Goal: Transaction & Acquisition: Purchase product/service

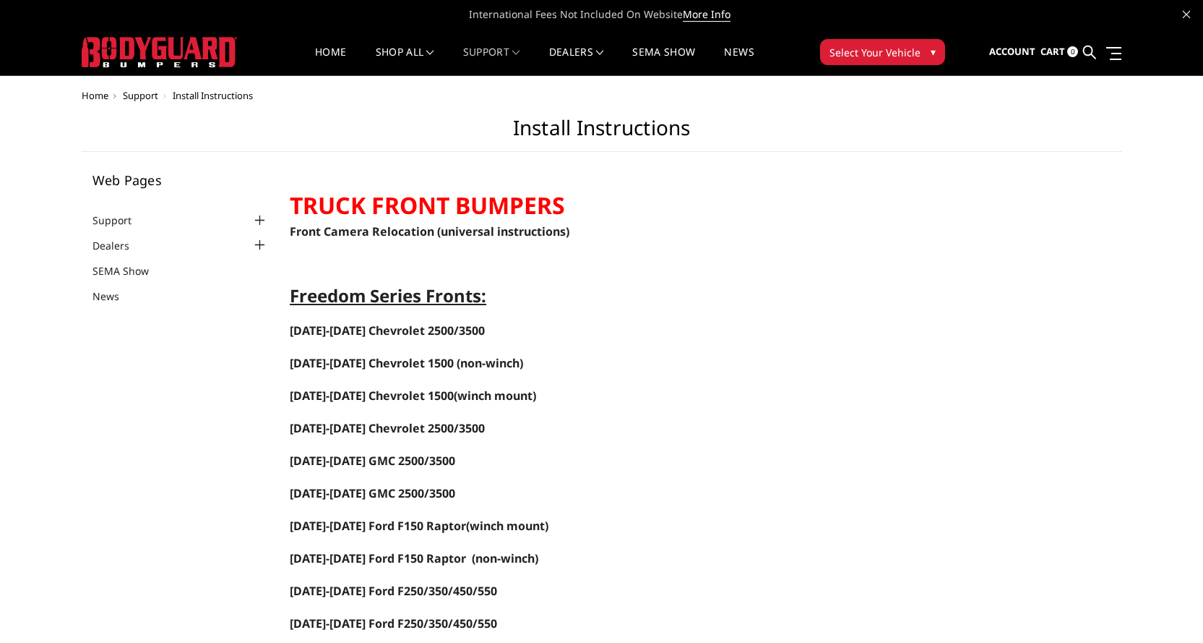
click at [100, 93] on span "Home" at bounding box center [95, 95] width 27 height 13
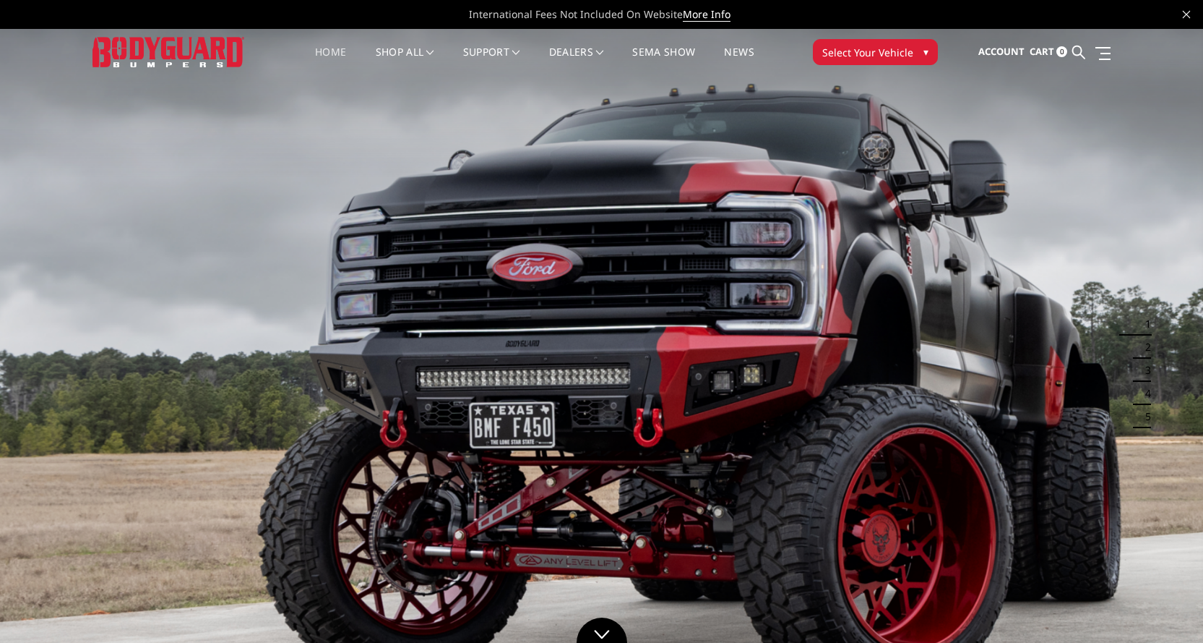
click at [328, 51] on link "Home" at bounding box center [330, 61] width 31 height 28
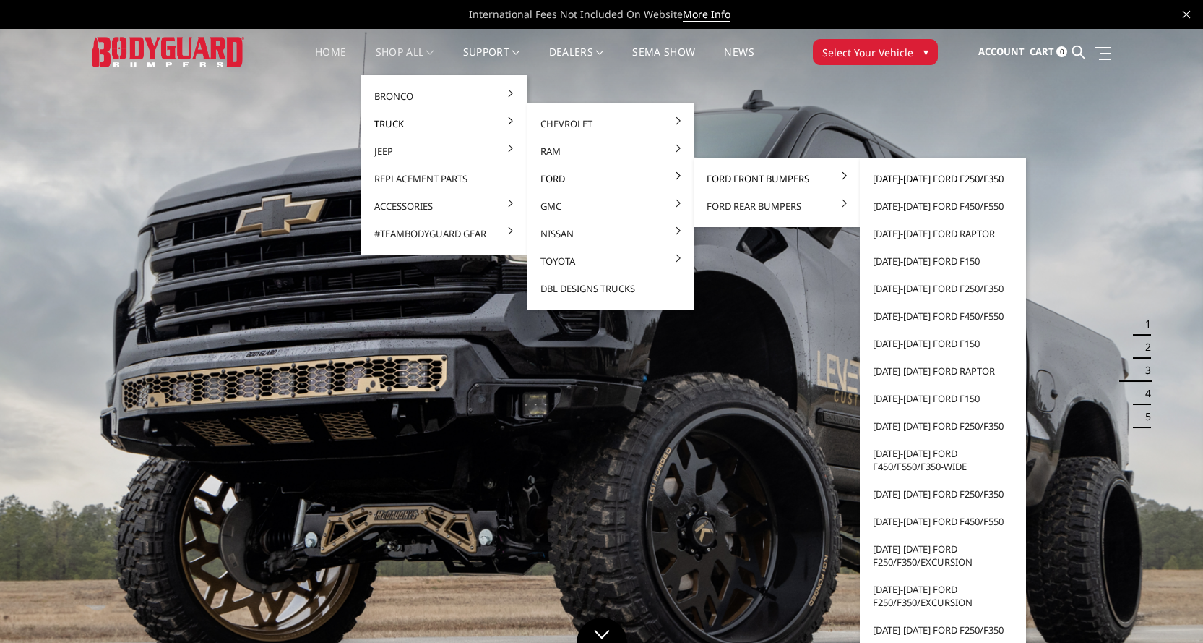
click at [935, 181] on link "[DATE]-[DATE] Ford F250/F350" at bounding box center [943, 178] width 155 height 27
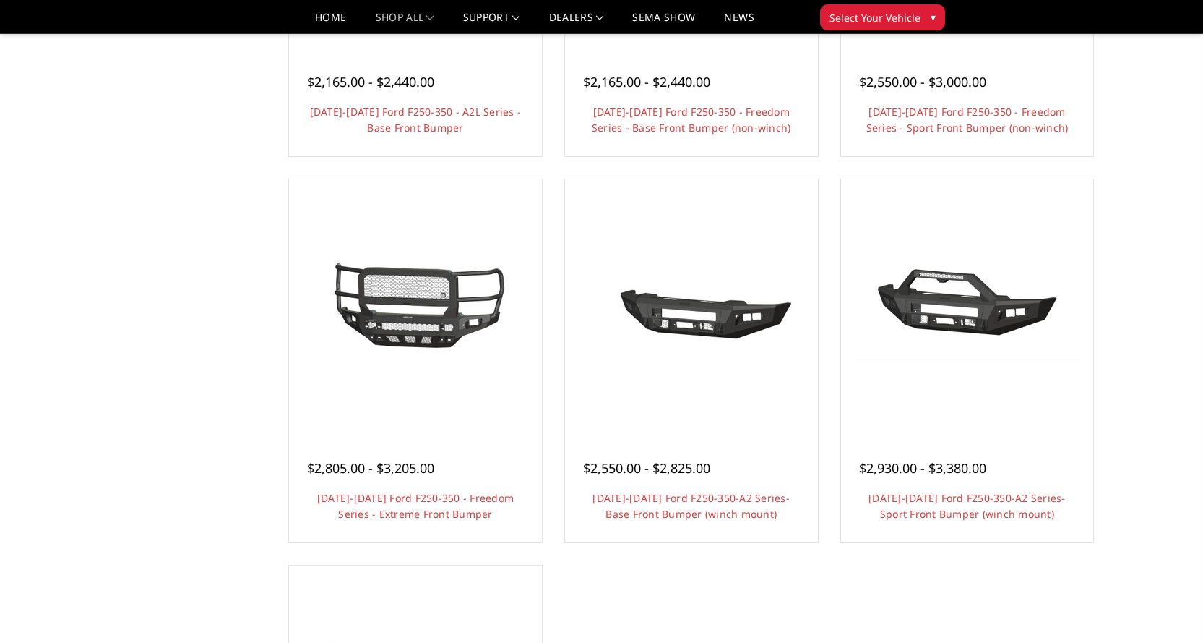
scroll to position [795, 0]
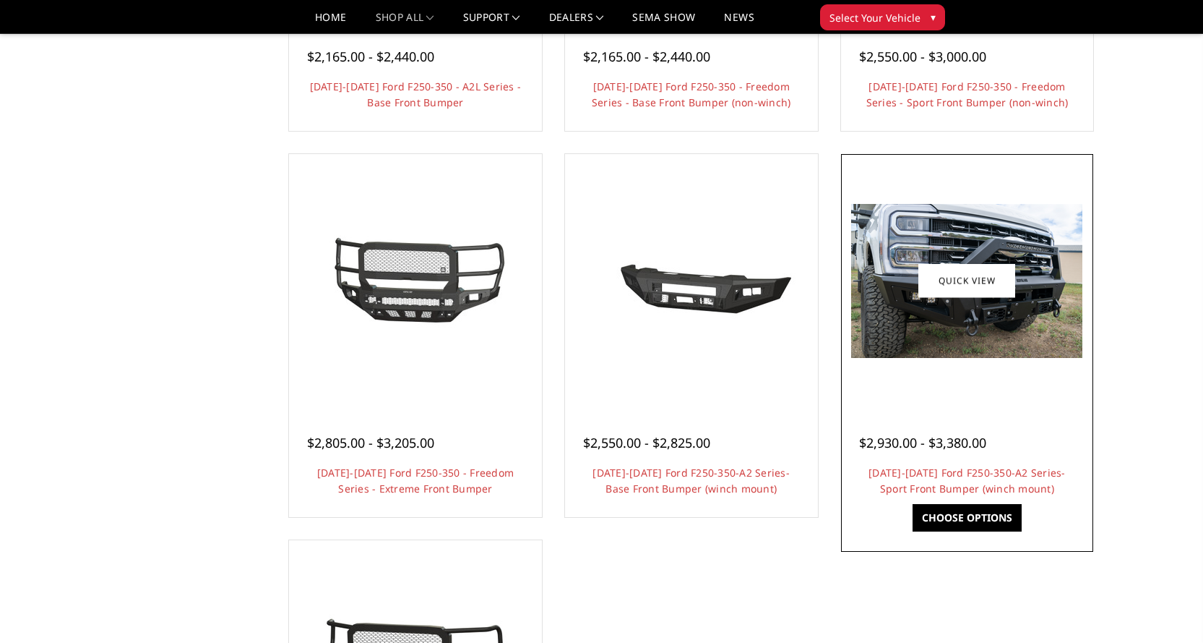
click at [954, 314] on img at bounding box center [966, 281] width 231 height 154
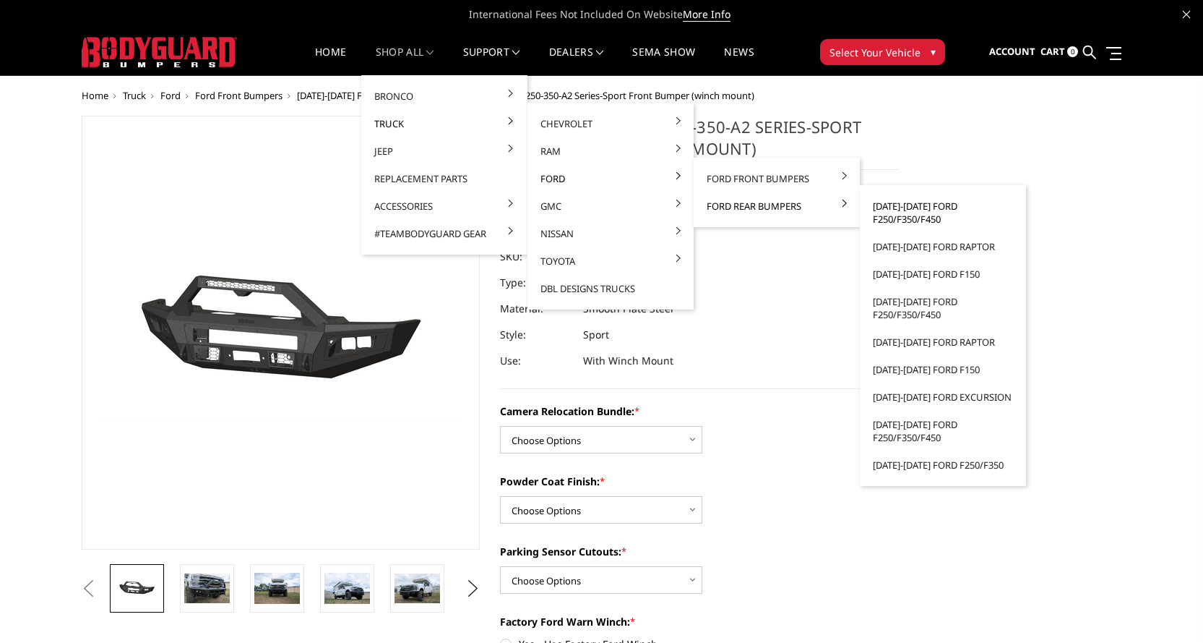
click at [919, 205] on link "[DATE]-[DATE] Ford F250/F350/F450" at bounding box center [943, 212] width 155 height 40
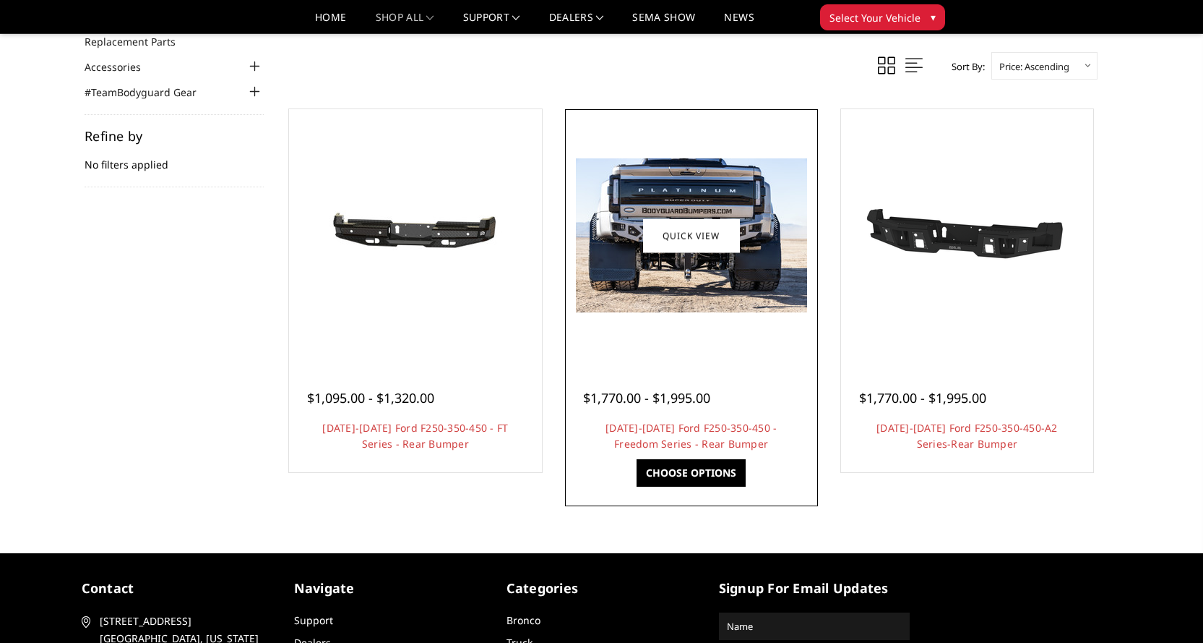
scroll to position [217, 0]
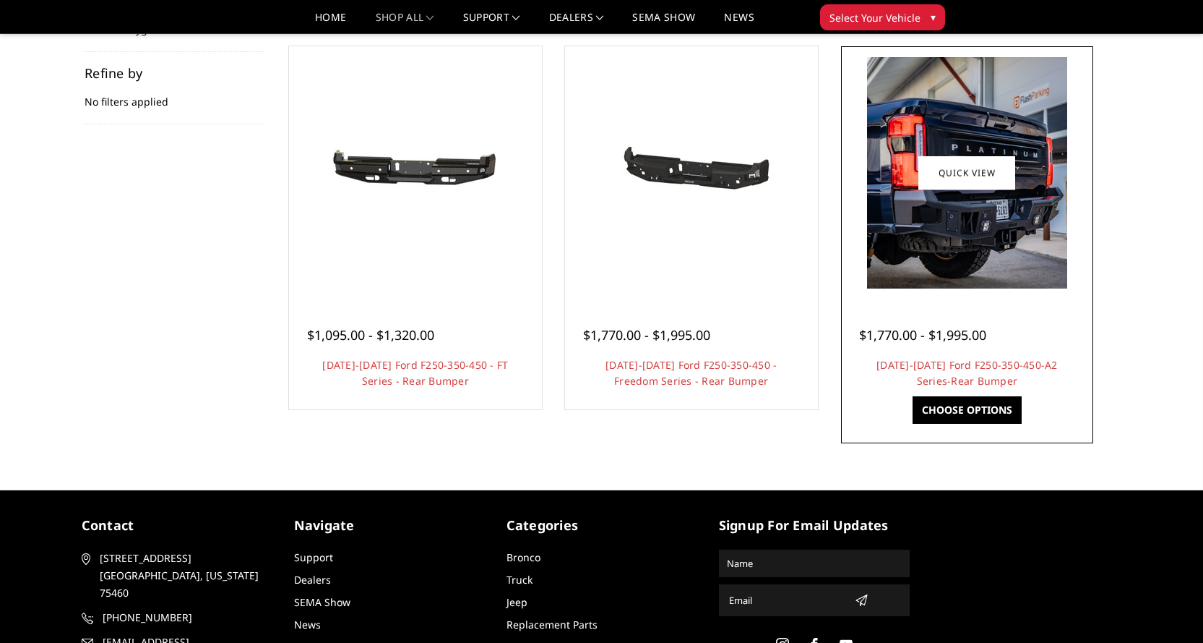
click at [981, 233] on img at bounding box center [967, 172] width 200 height 231
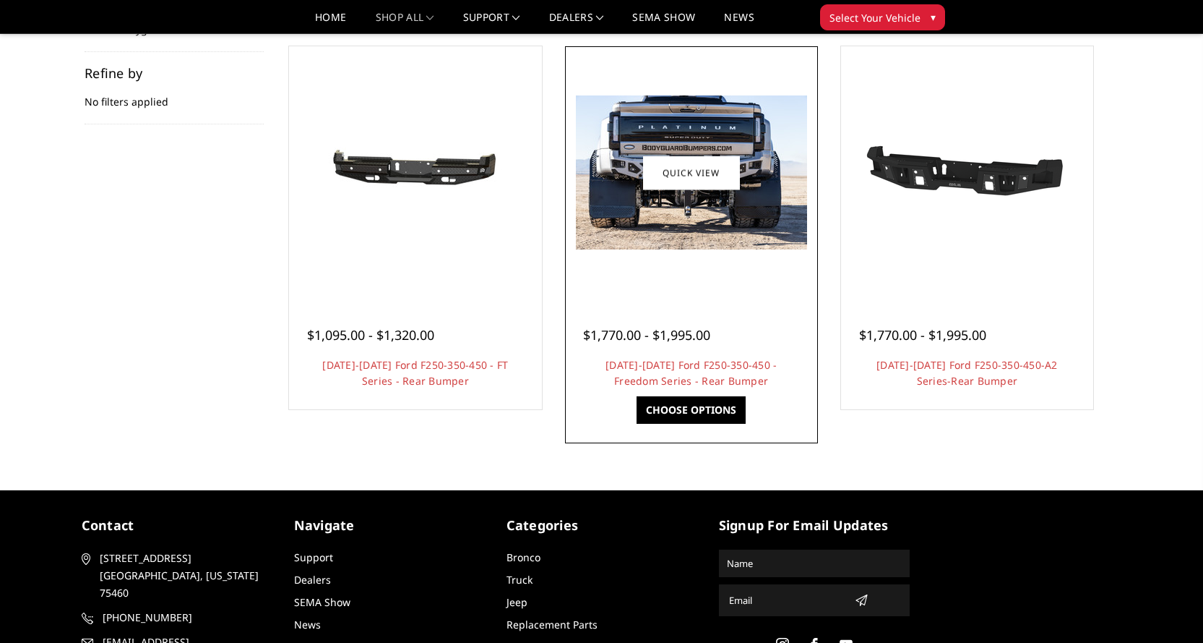
click at [716, 192] on img at bounding box center [691, 172] width 231 height 154
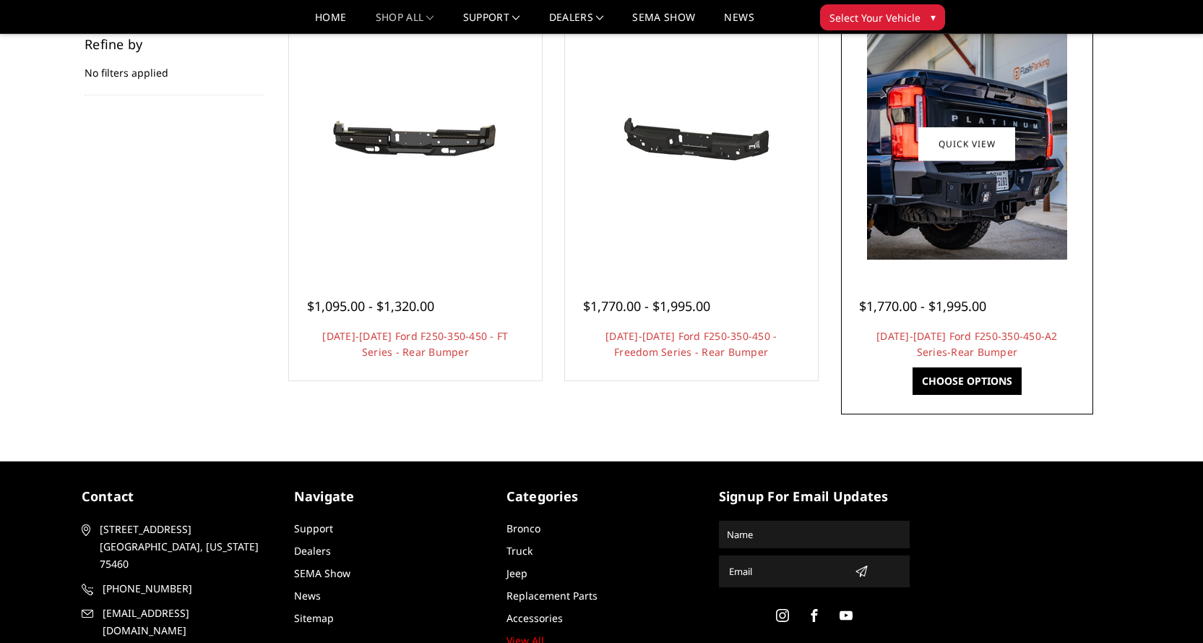
scroll to position [217, 0]
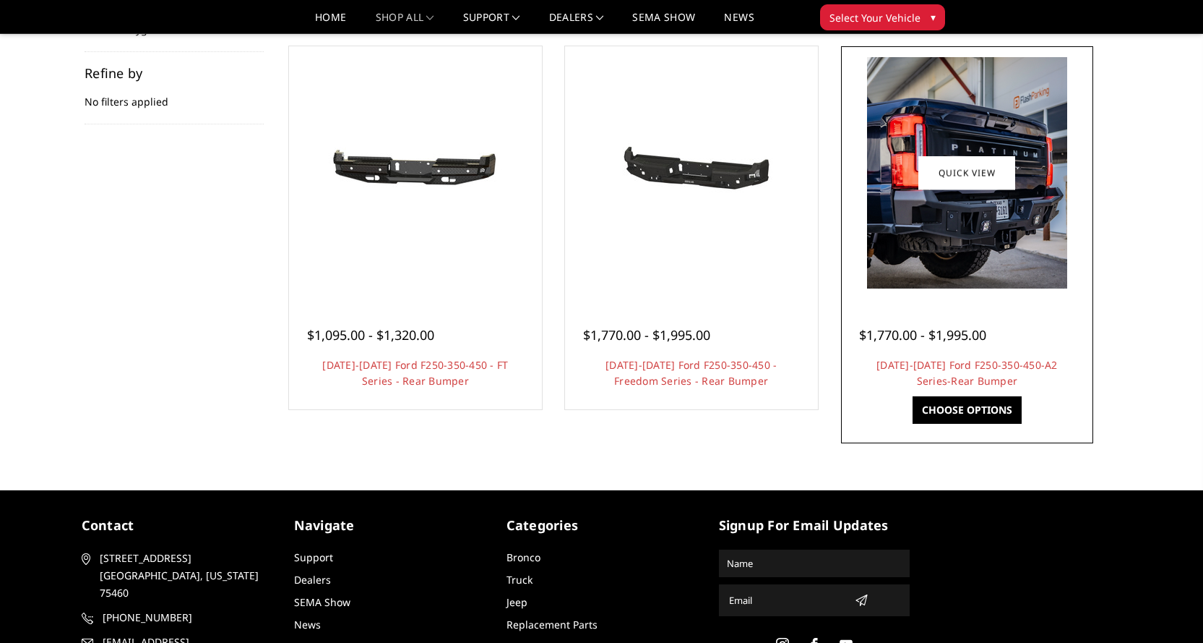
click at [947, 206] on img at bounding box center [967, 172] width 200 height 231
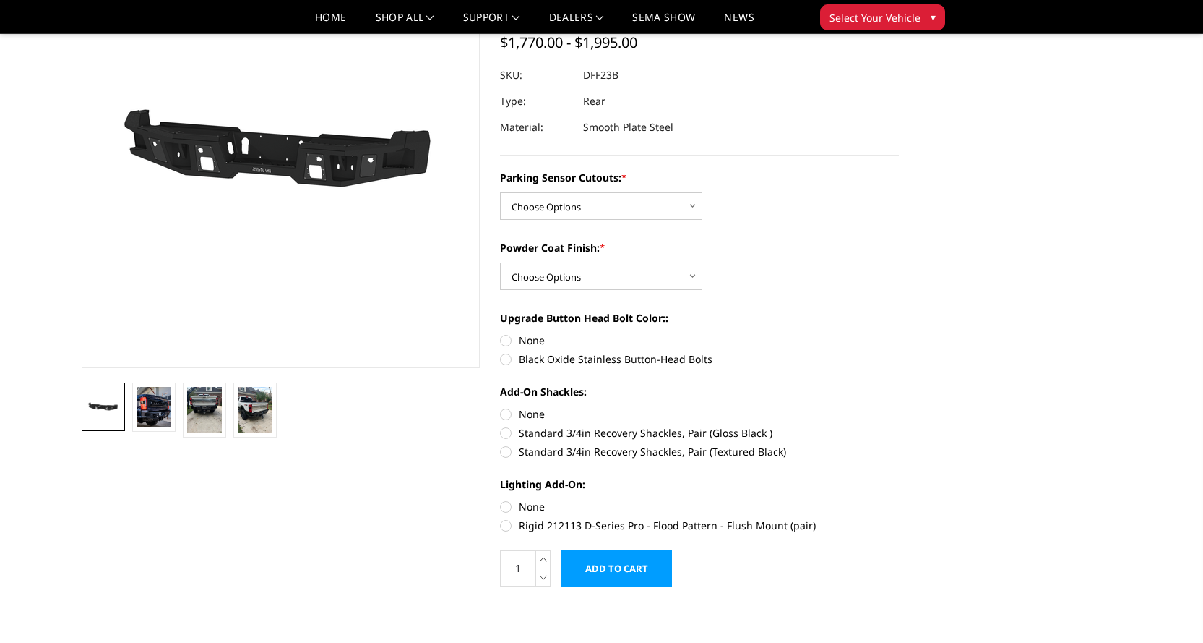
scroll to position [145, 0]
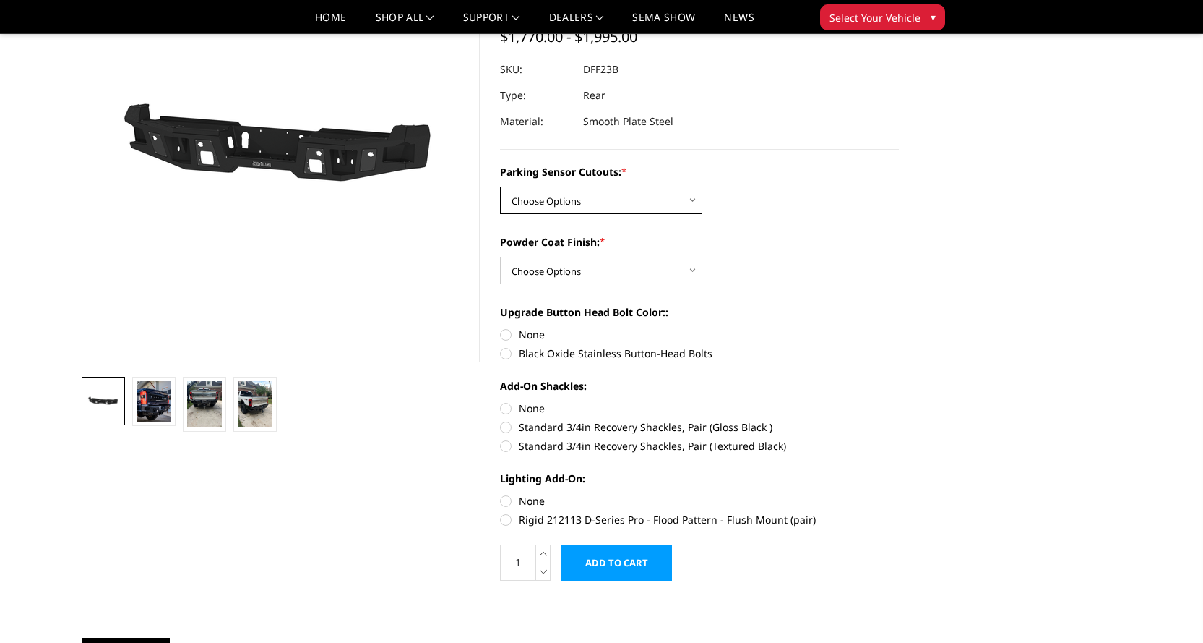
click at [588, 203] on select "Choose Options Yes-With Parking Sensor Cutouts No-Without Parking Sensor Cutouts" at bounding box center [601, 199] width 202 height 27
select select "2436"
click at [500, 186] on select "Choose Options Yes-With Parking Sensor Cutouts No-Without Parking Sensor Cutouts" at bounding box center [601, 199] width 202 height 27
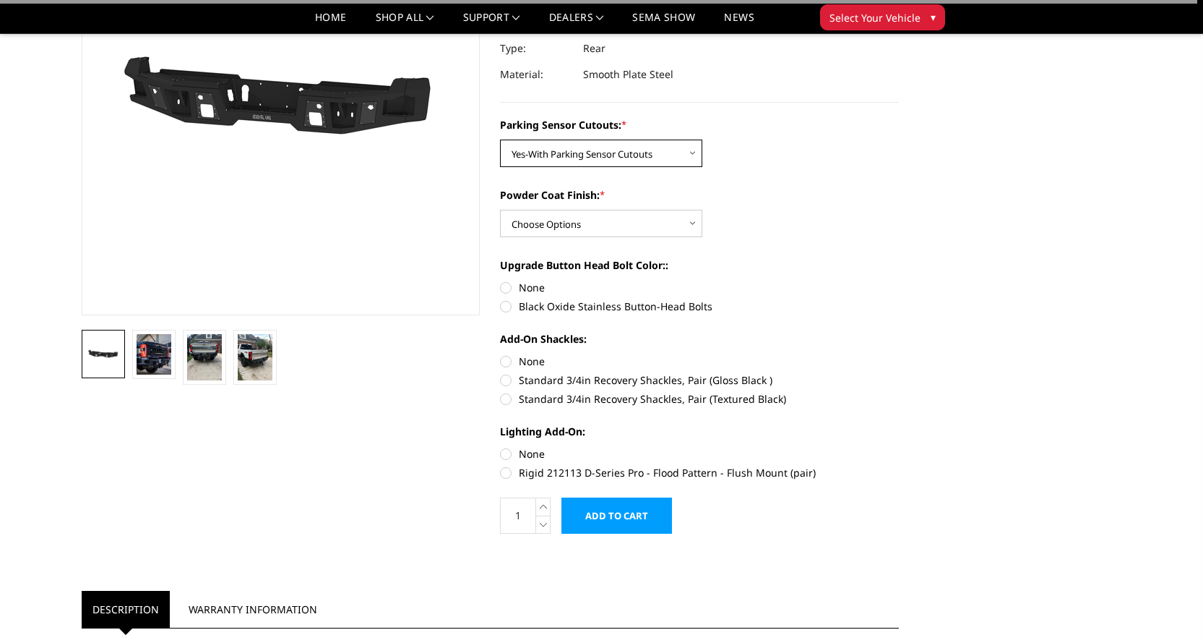
scroll to position [217, 0]
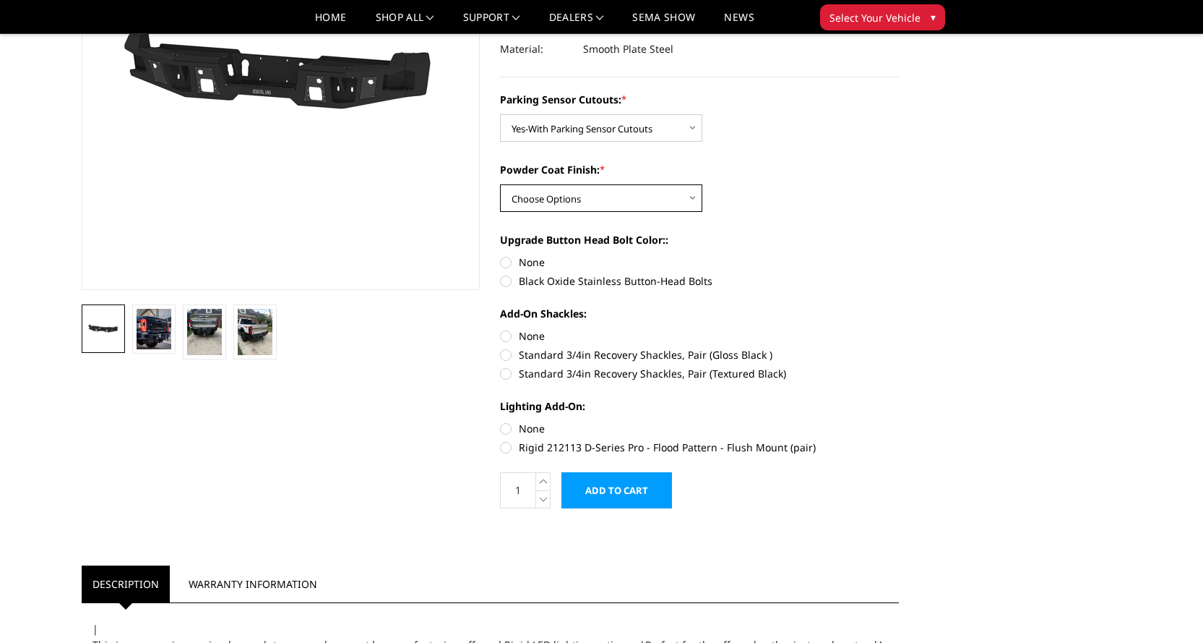
click at [577, 199] on select "Choose Options Bare Metal Textured Black Powder Coat" at bounding box center [601, 197] width 202 height 27
select select "2439"
click at [500, 184] on select "Choose Options Bare Metal Textured Black Powder Coat" at bounding box center [601, 197] width 202 height 27
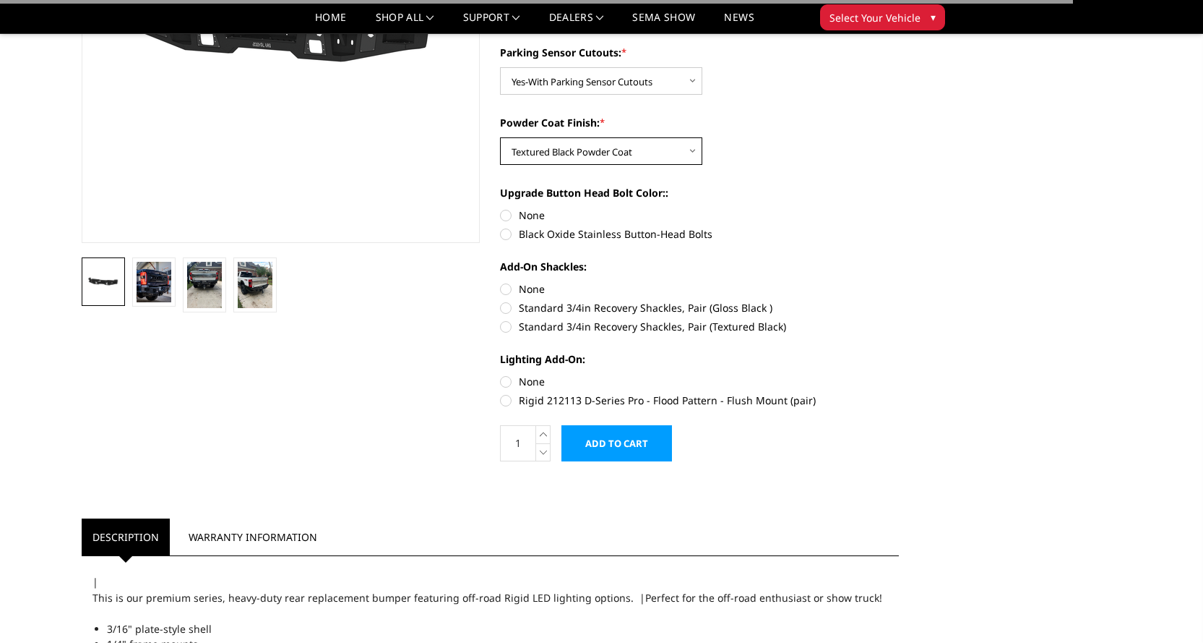
scroll to position [289, 0]
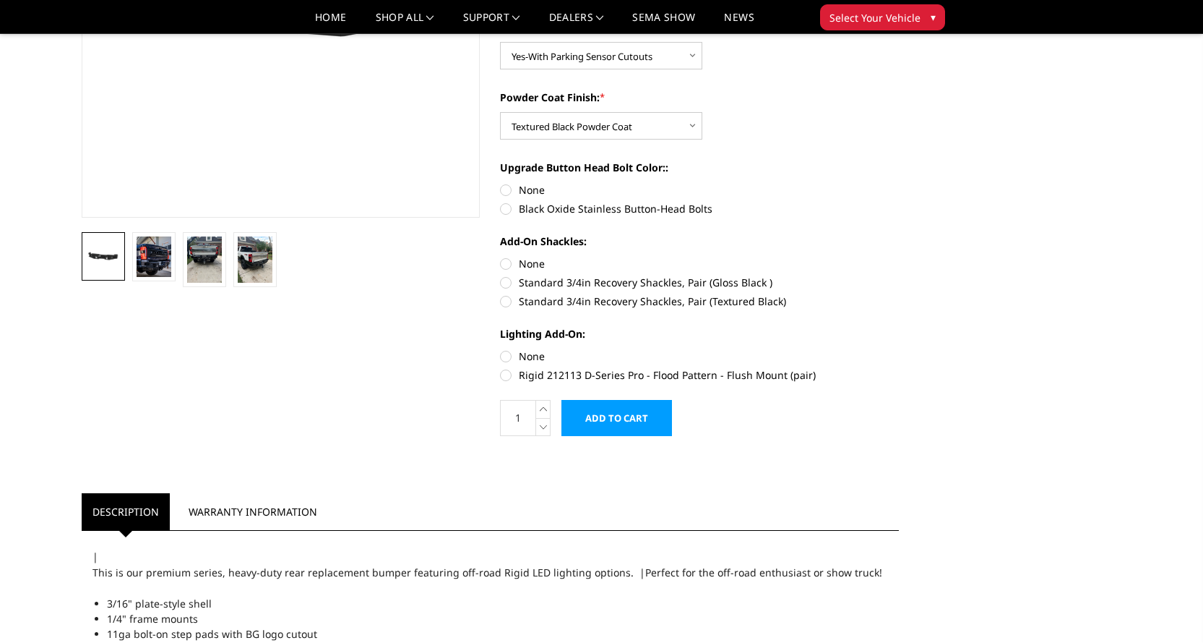
click at [507, 283] on label "Standard 3/4in Recovery Shackles, Pair (Gloss Black )" at bounding box center [699, 282] width 399 height 15
click at [899, 257] on input "Standard 3/4in Recovery Shackles, Pair (Gloss Black )" at bounding box center [899, 256] width 1 height 1
radio input "true"
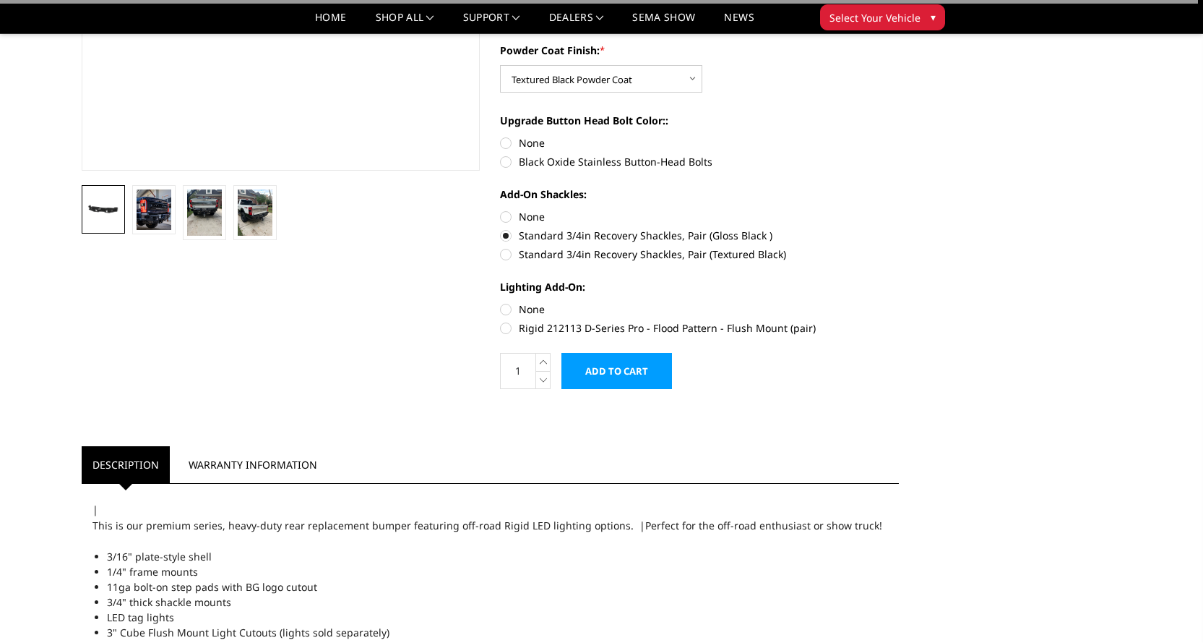
scroll to position [361, 0]
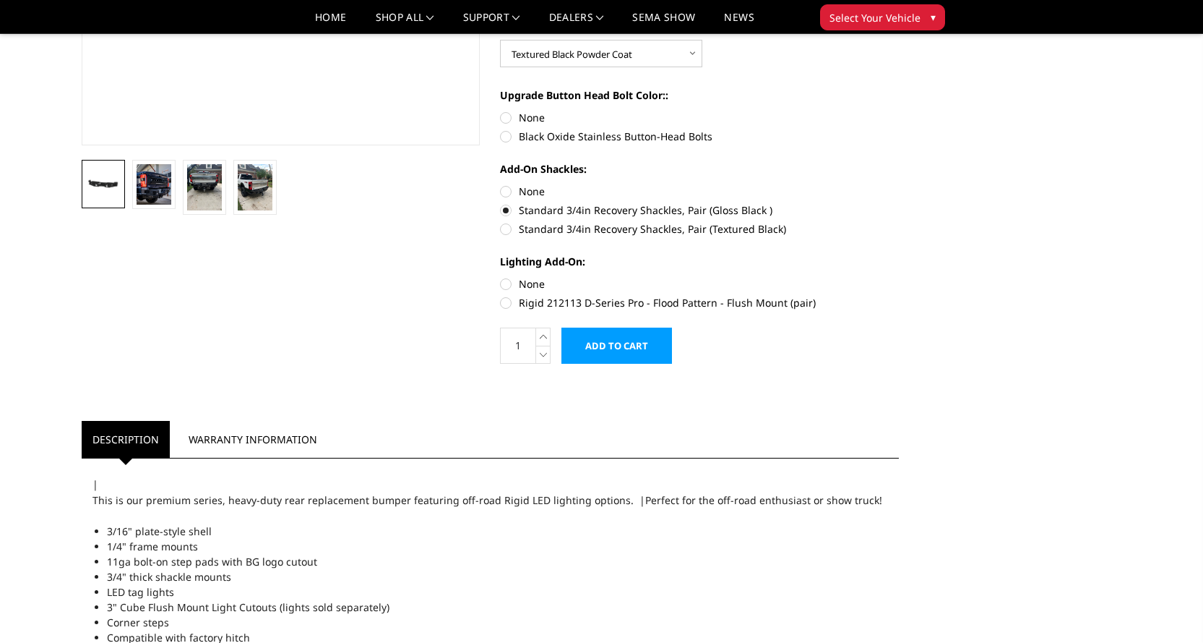
click at [507, 304] on label "Rigid 212113 D-Series Pro - Flood Pattern - Flush Mount (pair)" at bounding box center [699, 302] width 399 height 15
click at [899, 277] on input "Rigid 212113 D-Series Pro - Flood Pattern - Flush Mount (pair)" at bounding box center [899, 276] width 1 height 1
radio input "true"
click at [622, 341] on input "Add to Cart" at bounding box center [617, 345] width 111 height 36
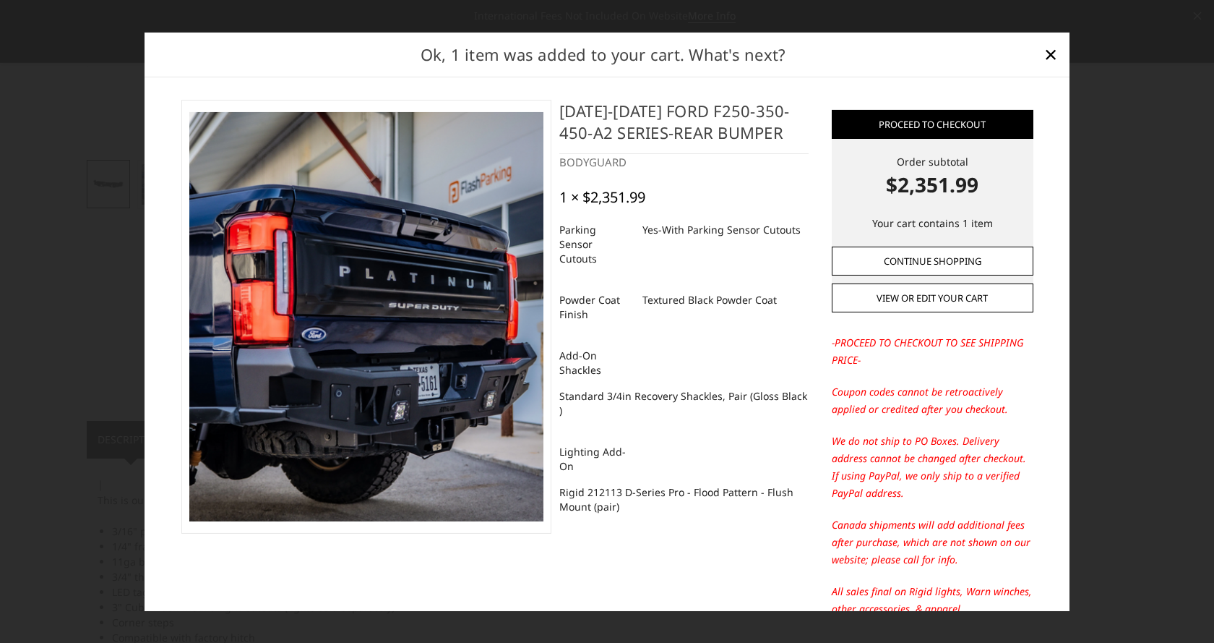
click at [926, 260] on link "Continue Shopping" at bounding box center [933, 260] width 202 height 29
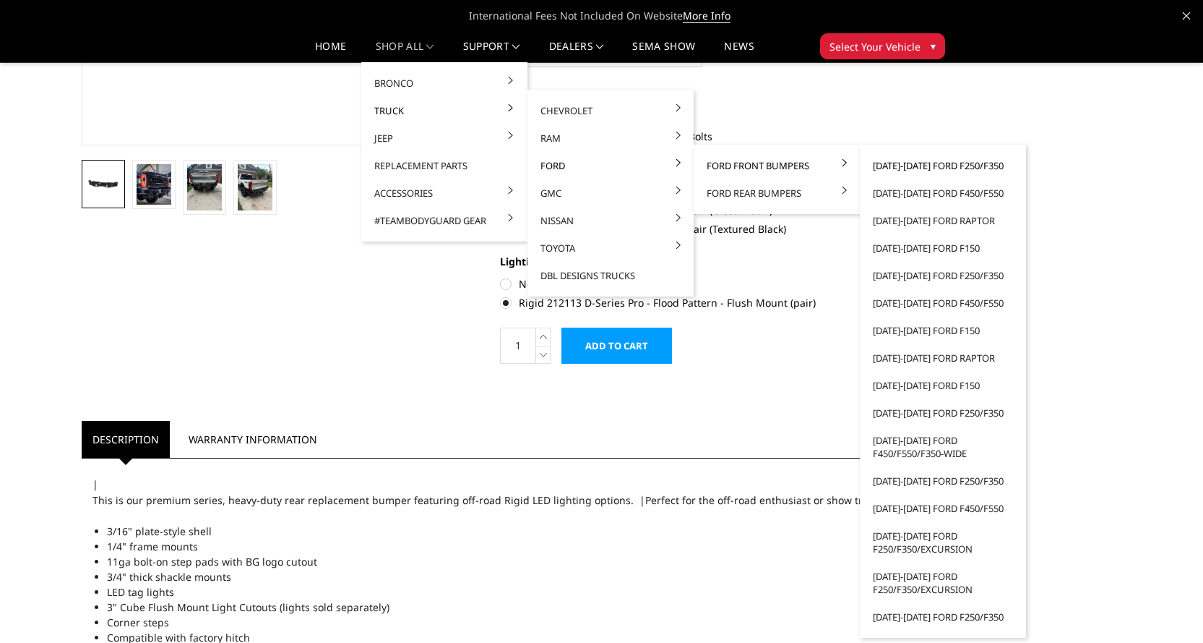
click at [932, 162] on link "2023-2025 Ford F250/F350" at bounding box center [943, 165] width 155 height 27
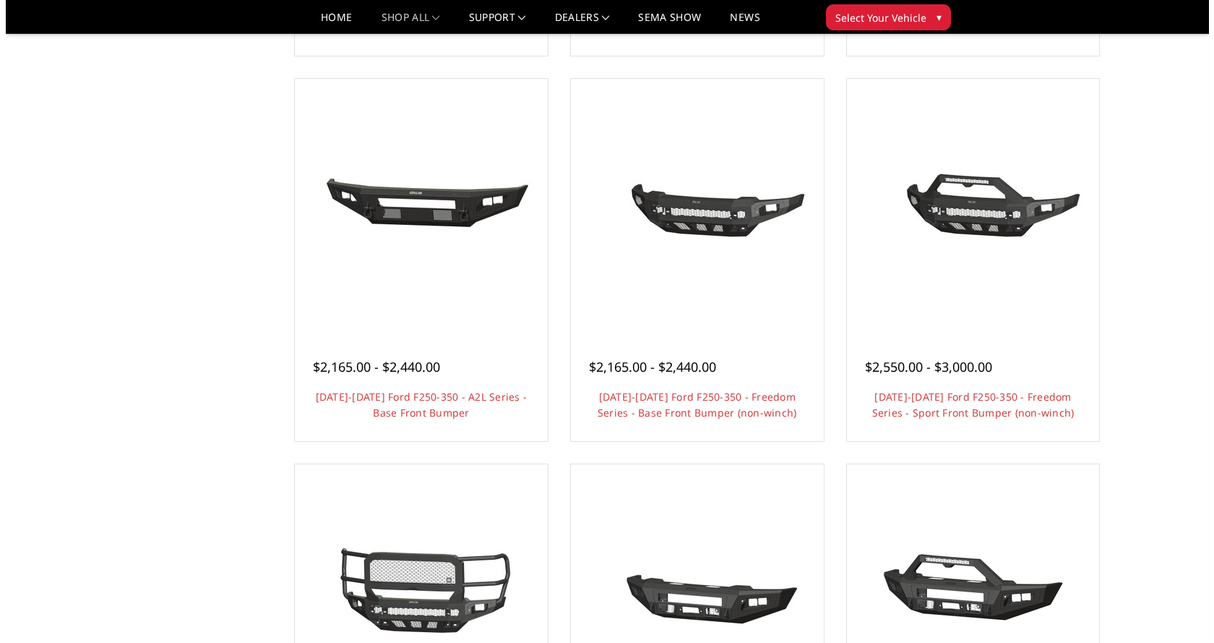
scroll to position [723, 0]
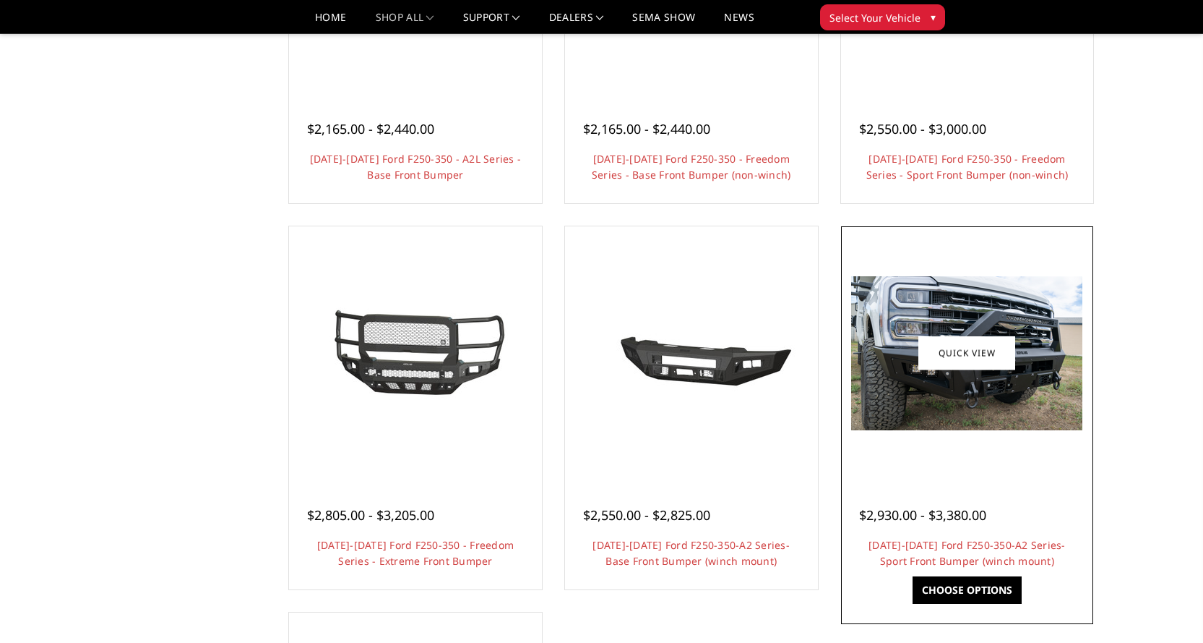
click at [954, 338] on link "Quick view" at bounding box center [967, 353] width 97 height 34
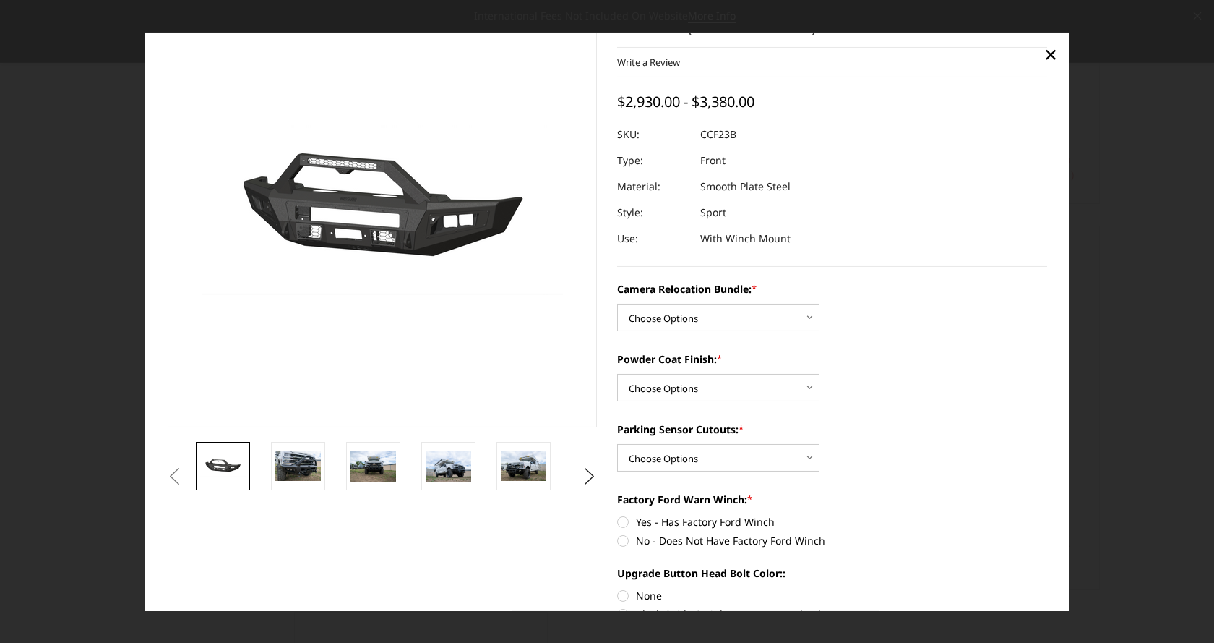
scroll to position [145, 0]
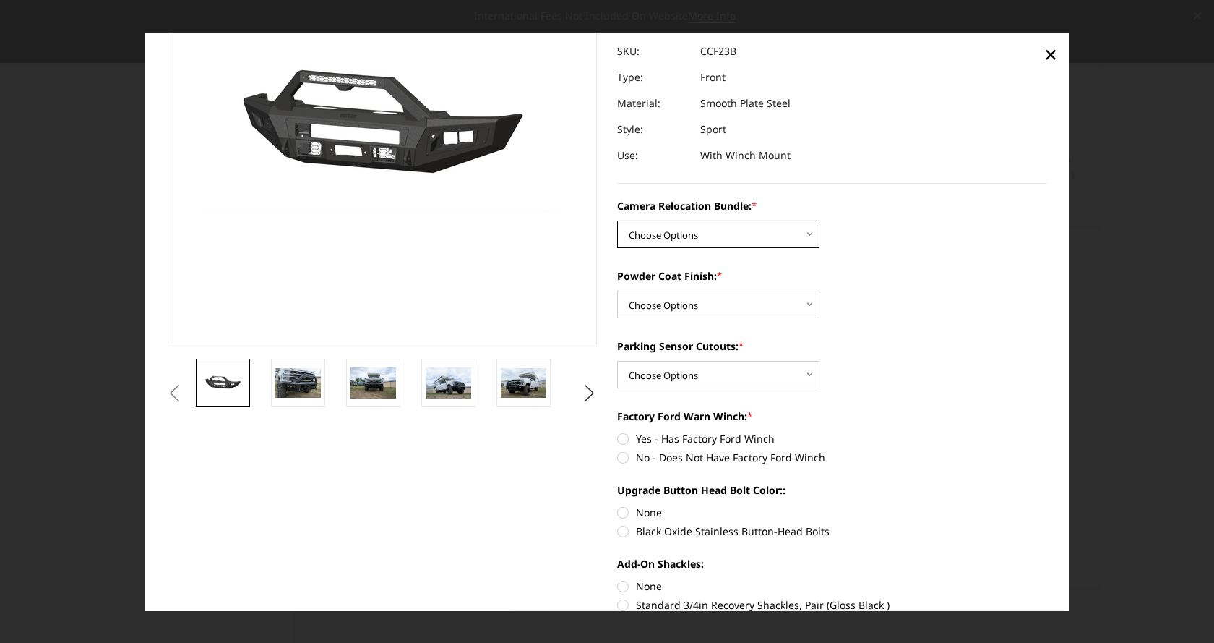
click at [684, 238] on select "Choose Options WITHOUT Camera Relocation Bundle WITH Camera Relocation Bundle" at bounding box center [718, 233] width 202 height 27
select select "2614"
click at [617, 220] on select "Choose Options WITHOUT Camera Relocation Bundle WITH Camera Relocation Bundle" at bounding box center [718, 233] width 202 height 27
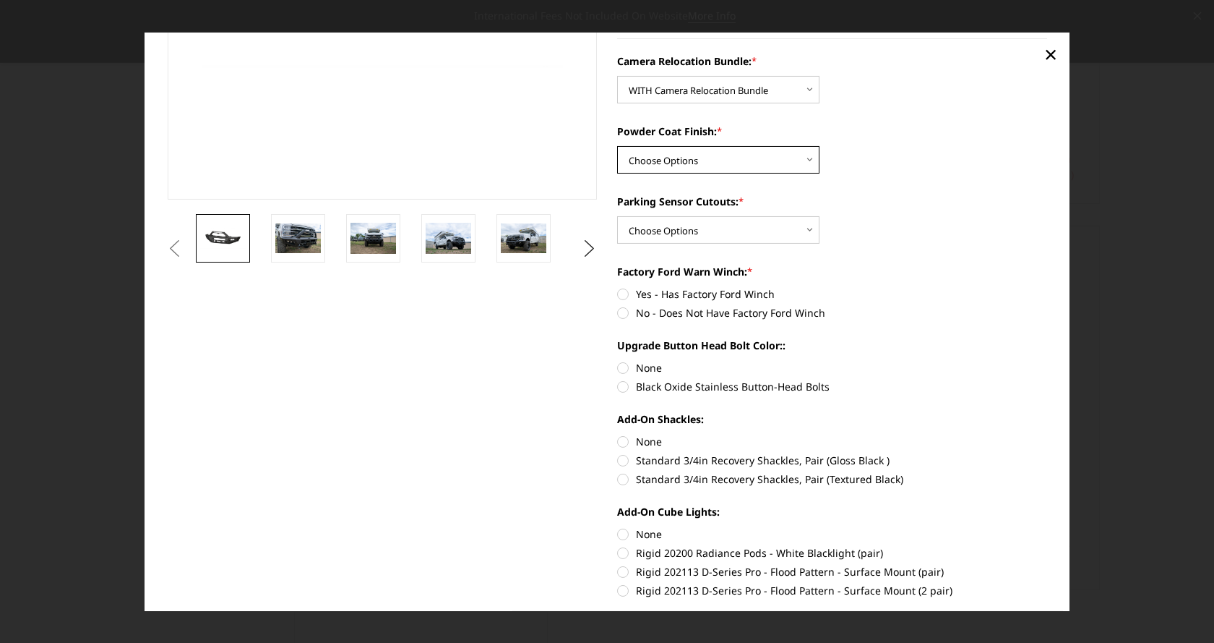
click at [679, 159] on select "Choose Options Textured Black Powder Coat Bare Metal" at bounding box center [718, 159] width 202 height 27
select select "2613"
click at [617, 146] on select "Choose Options Textured Black Powder Coat Bare Metal" at bounding box center [718, 159] width 202 height 27
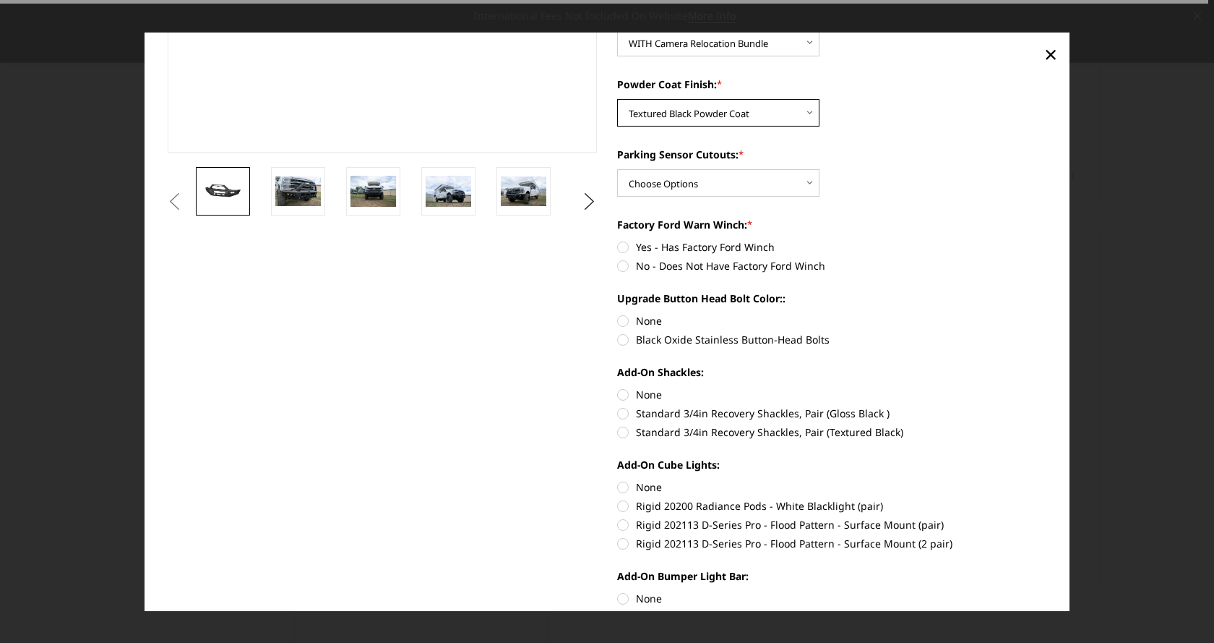
scroll to position [361, 0]
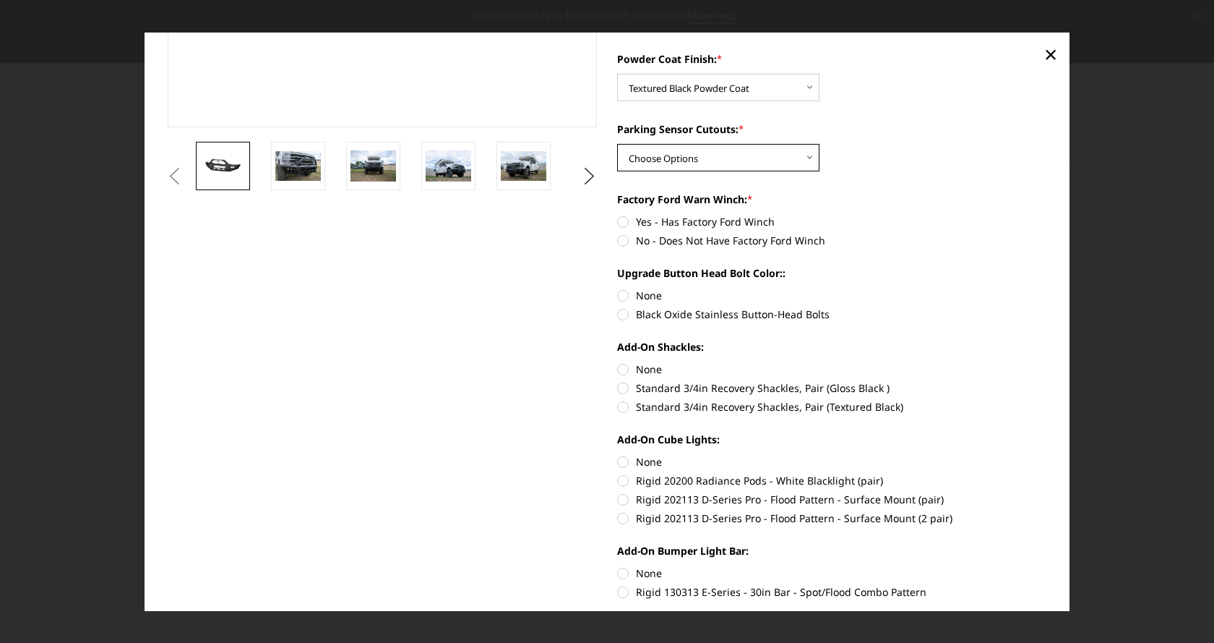
click at [713, 160] on select "Choose Options Yes - With Parking Sensor Cutouts No - Without Parking Sensor Cu…" at bounding box center [718, 157] width 202 height 27
select select "2611"
click at [617, 144] on select "Choose Options Yes - With Parking Sensor Cutouts No - Without Parking Sensor Cu…" at bounding box center [718, 157] width 202 height 27
click at [640, 242] on label "No - Does Not Have Factory Ford Winch" at bounding box center [832, 240] width 430 height 15
click at [1047, 215] on input "No - Does Not Have Factory Ford Winch" at bounding box center [1047, 214] width 1 height 1
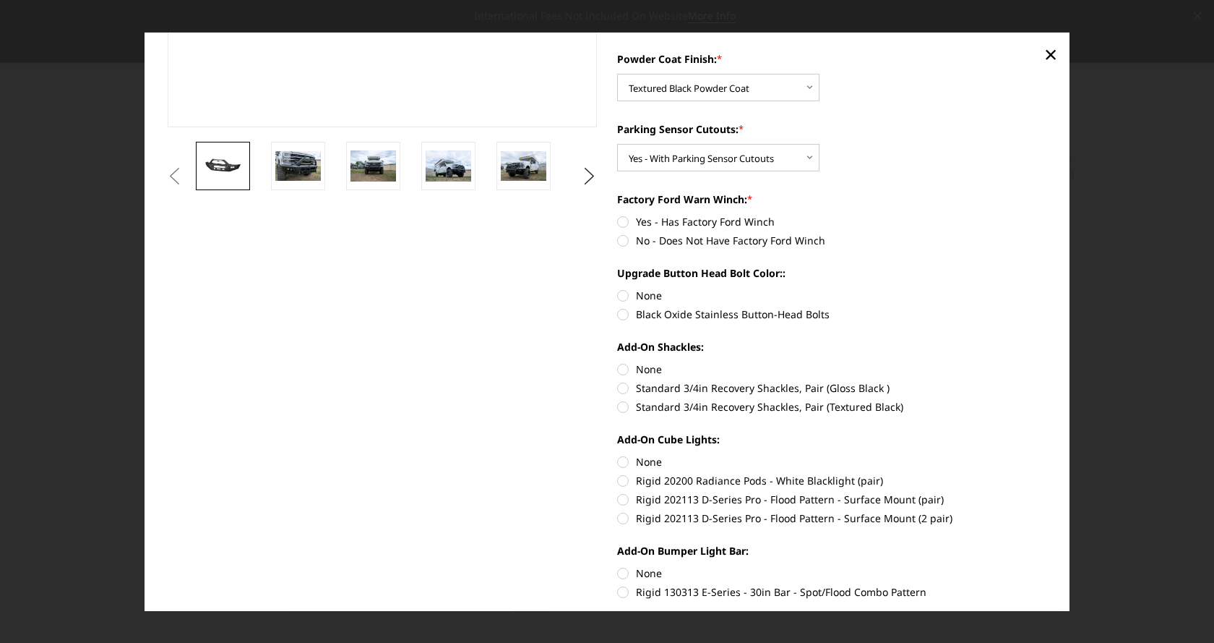
radio input "true"
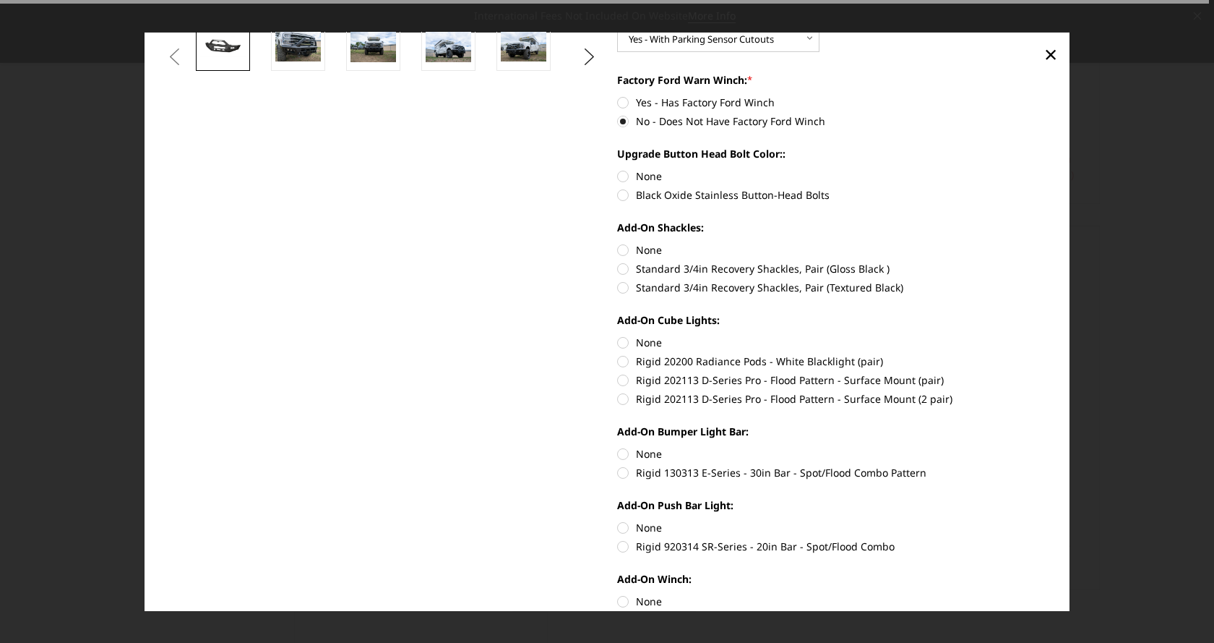
scroll to position [506, 0]
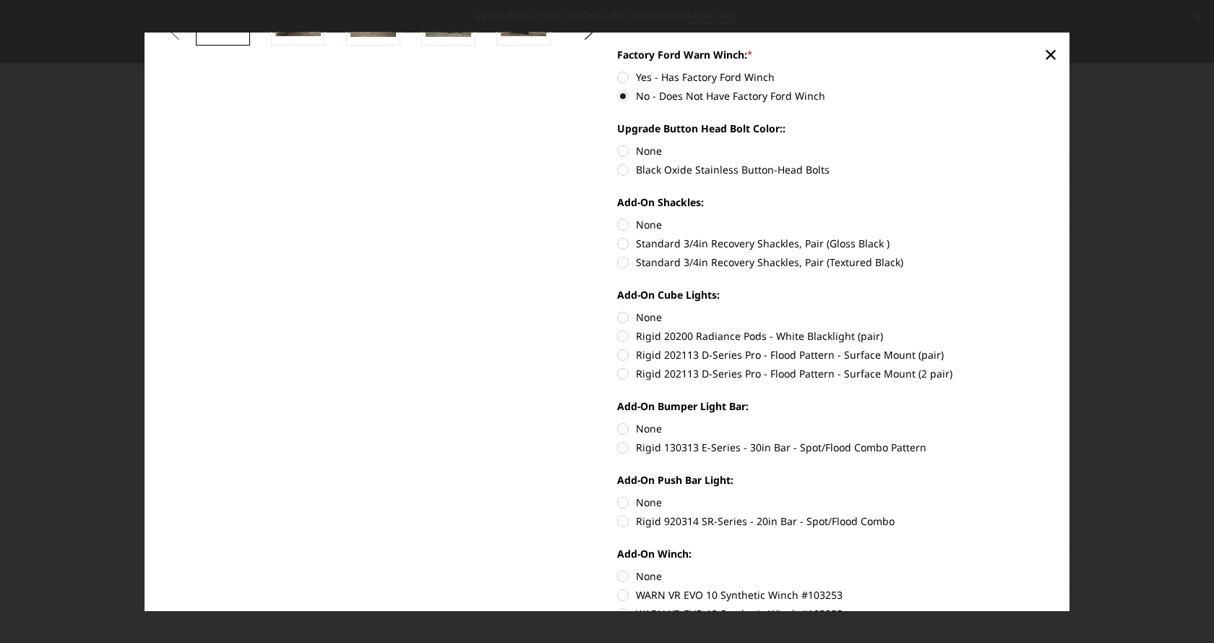
click at [617, 241] on label "Standard 3/4in Recovery Shackles, Pair (Gloss Black )" at bounding box center [832, 243] width 430 height 15
click at [1047, 218] on input "Standard 3/4in Recovery Shackles, Pair (Gloss Black )" at bounding box center [1047, 217] width 1 height 1
radio input "true"
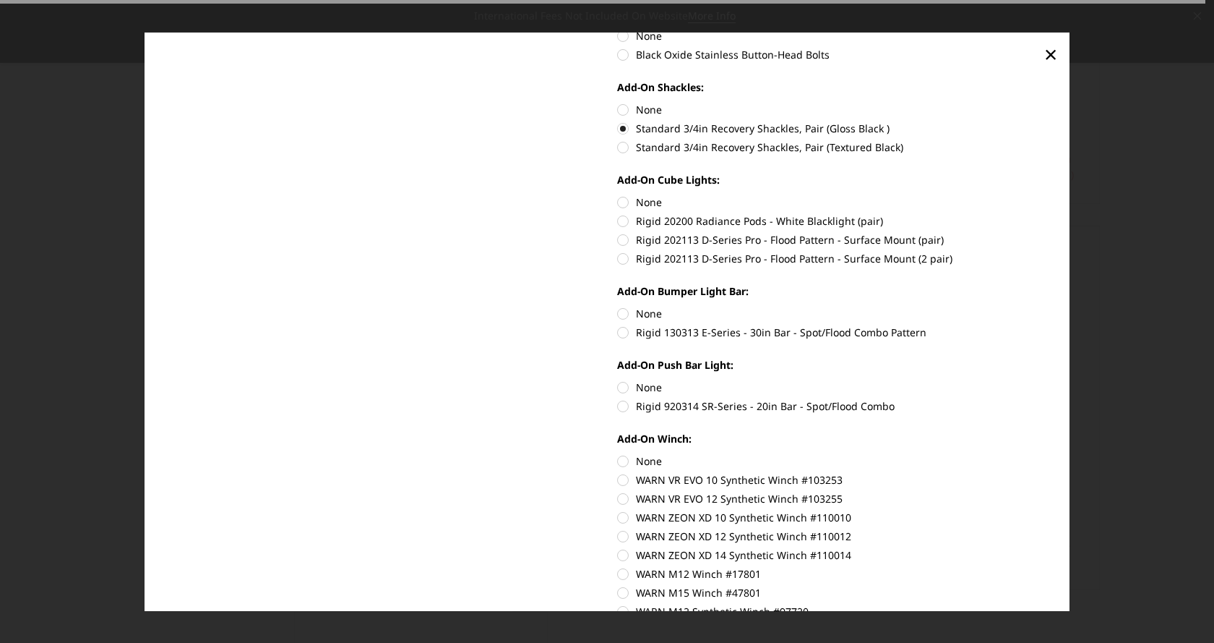
scroll to position [650, 0]
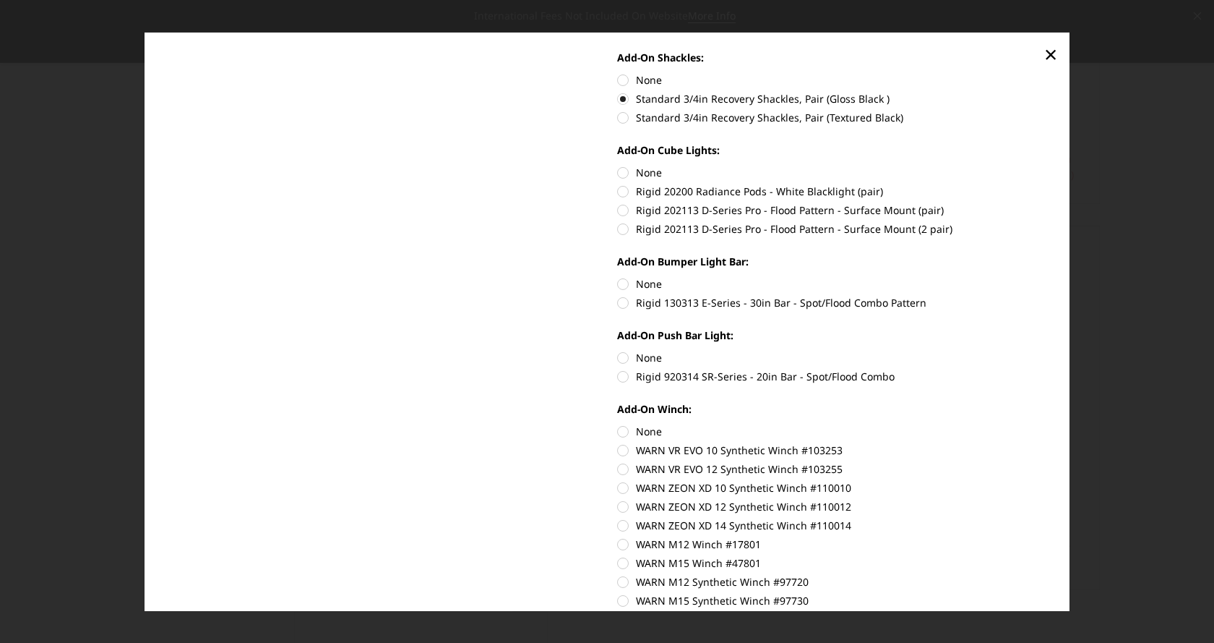
click at [617, 209] on label "Rigid 202113 D-Series Pro - Flood Pattern - Surface Mount (pair)" at bounding box center [832, 209] width 430 height 15
click at [1047, 184] on input "Rigid 202113 D-Series Pro - Flood Pattern - Surface Mount (pair)" at bounding box center [1047, 184] width 1 height 1
radio input "true"
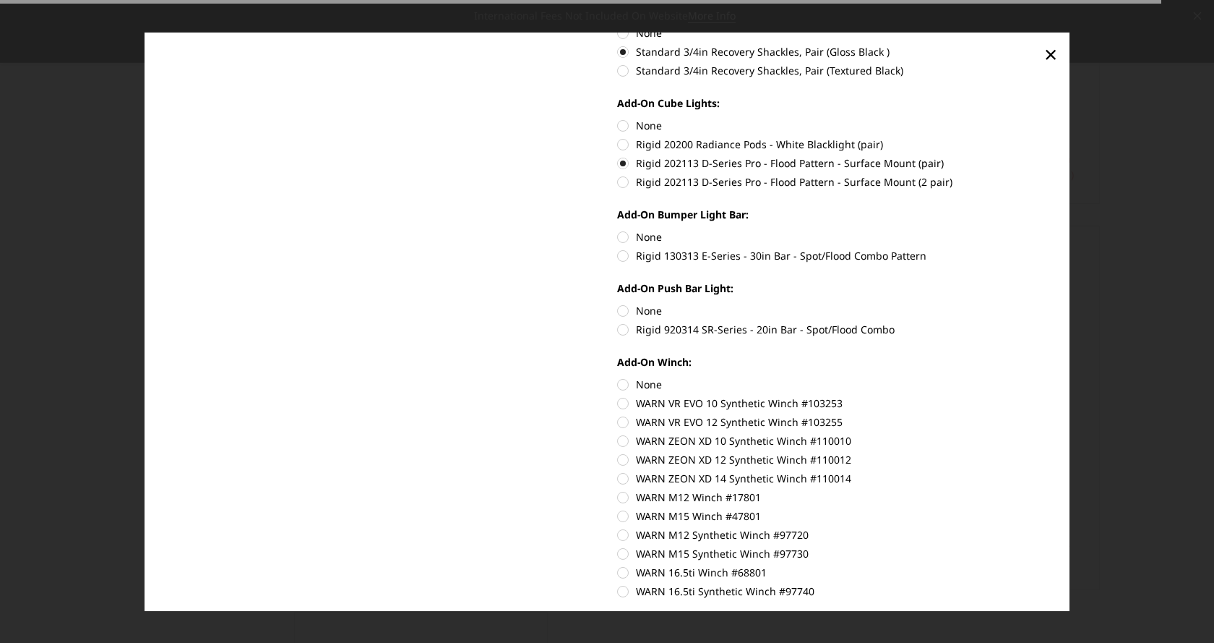
scroll to position [723, 0]
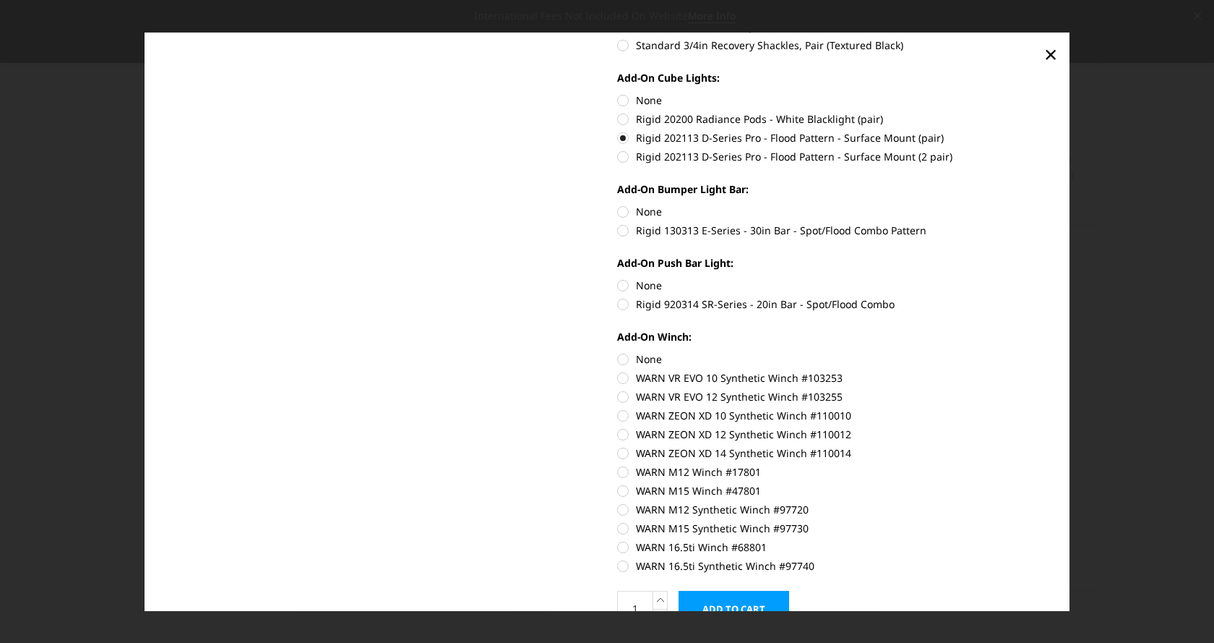
click at [617, 232] on label "Rigid 130313 E-Series - 30in Bar - Spot/Flood Combo Pattern" at bounding box center [832, 230] width 430 height 15
click at [1047, 205] on input "Rigid 130313 E-Series - 30in Bar - Spot/Flood Combo Pattern" at bounding box center [1047, 204] width 1 height 1
radio input "true"
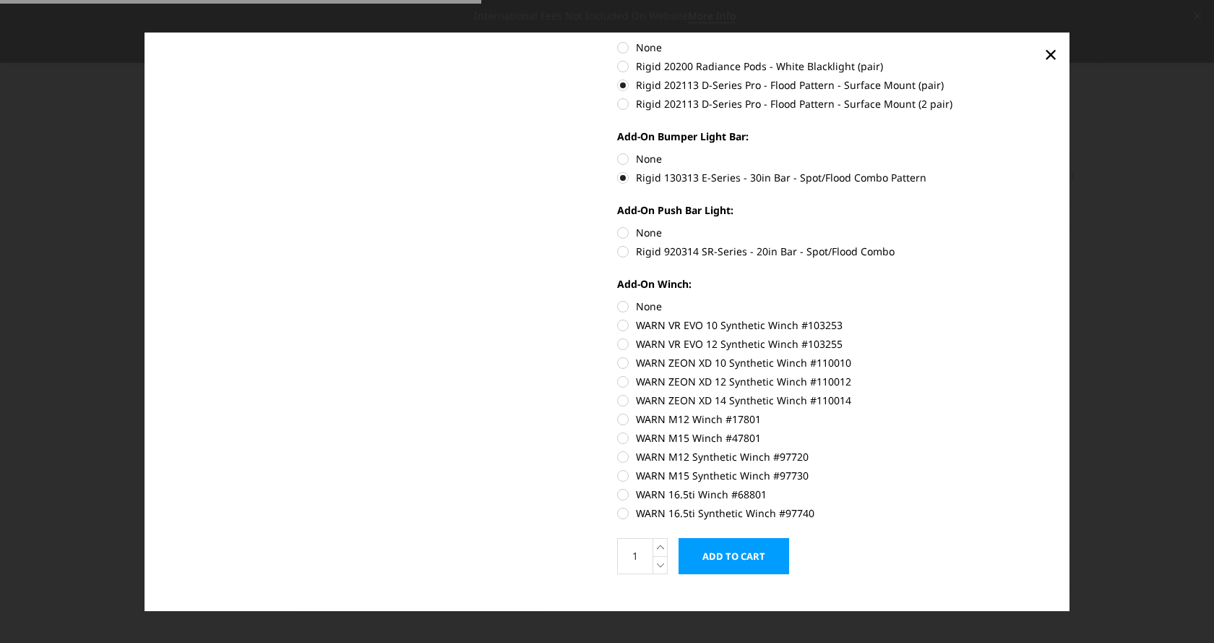
scroll to position [796, 0]
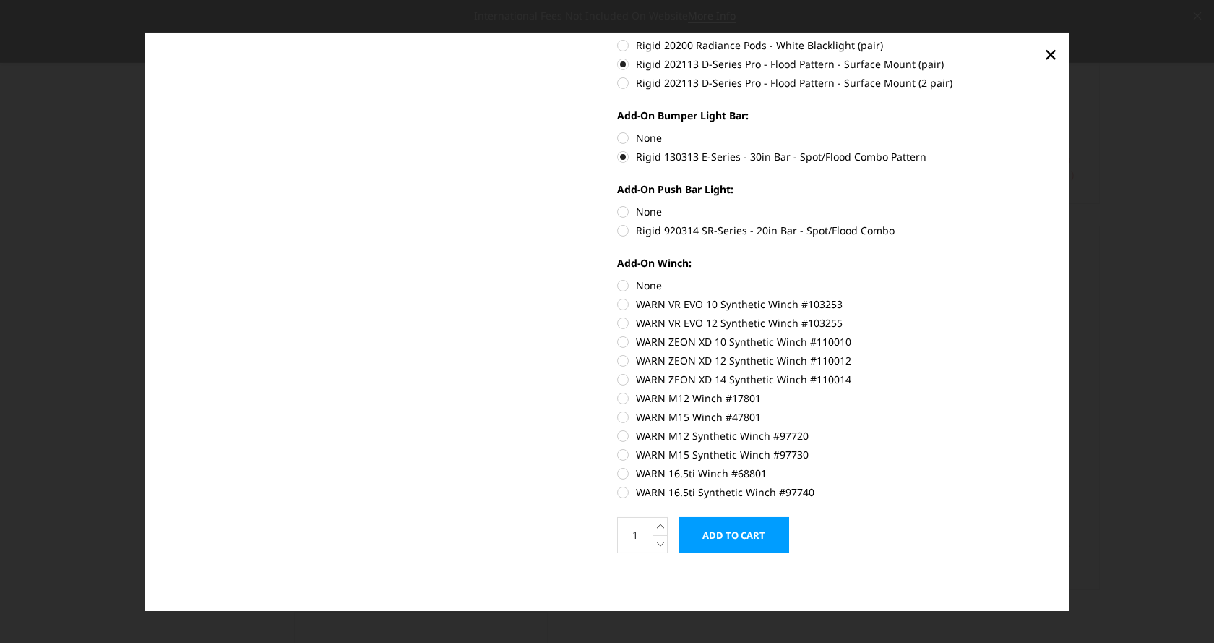
click at [617, 228] on label "Rigid 920314 SR-Series - 20in Bar - Spot/Flood Combo" at bounding box center [832, 230] width 430 height 15
click at [1047, 205] on input "Rigid 920314 SR-Series - 20in Bar - Spot/Flood Combo" at bounding box center [1047, 204] width 1 height 1
radio input "true"
click at [617, 382] on label "WARN ZEON XD 14 Synthetic Winch #110014" at bounding box center [832, 378] width 430 height 15
click at [1047, 353] on input "WARN ZEON XD 14 Synthetic Winch #110014" at bounding box center [1047, 353] width 1 height 1
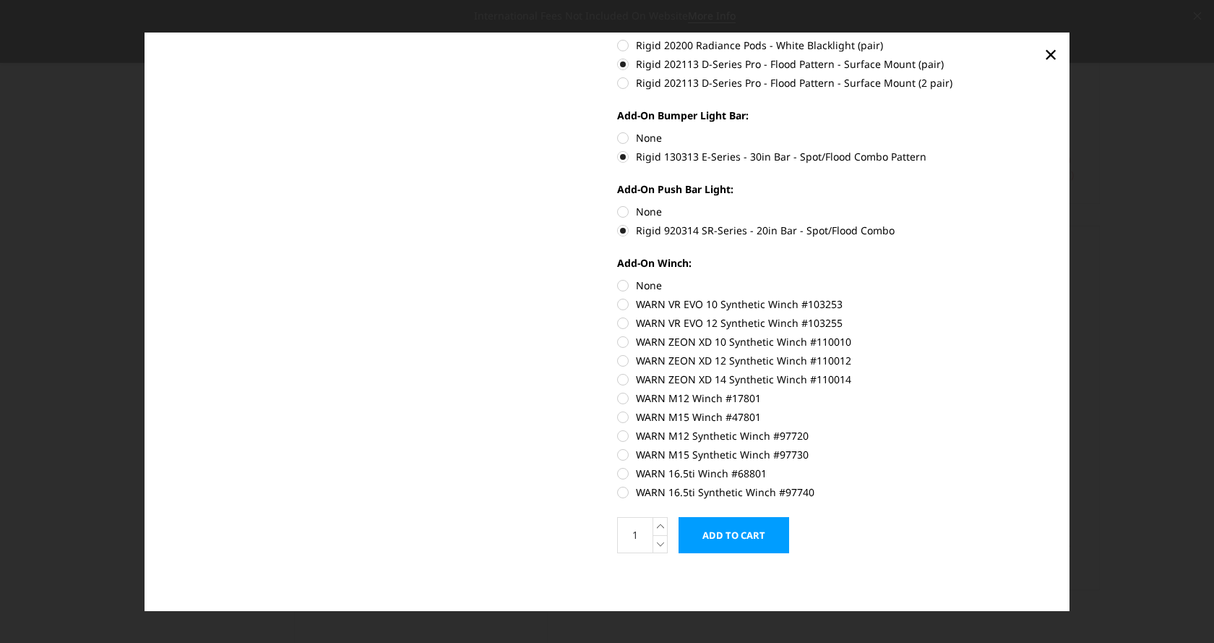
radio input "true"
click at [718, 536] on input "Add to Cart" at bounding box center [734, 535] width 111 height 36
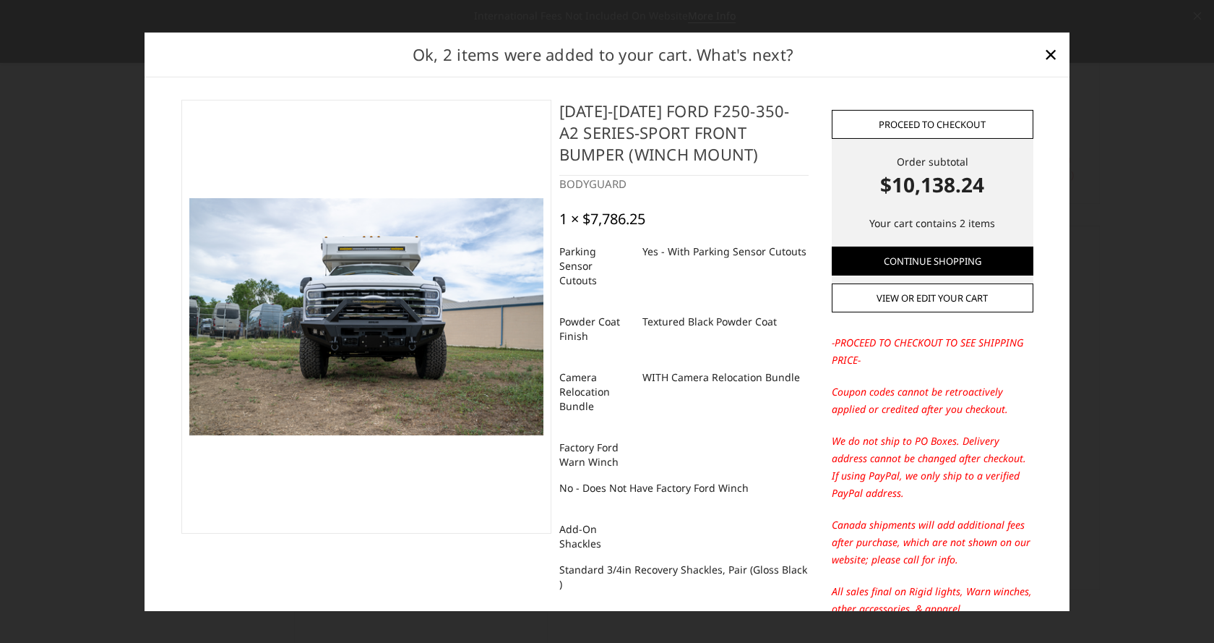
click at [922, 123] on link "Proceed to checkout" at bounding box center [933, 124] width 202 height 29
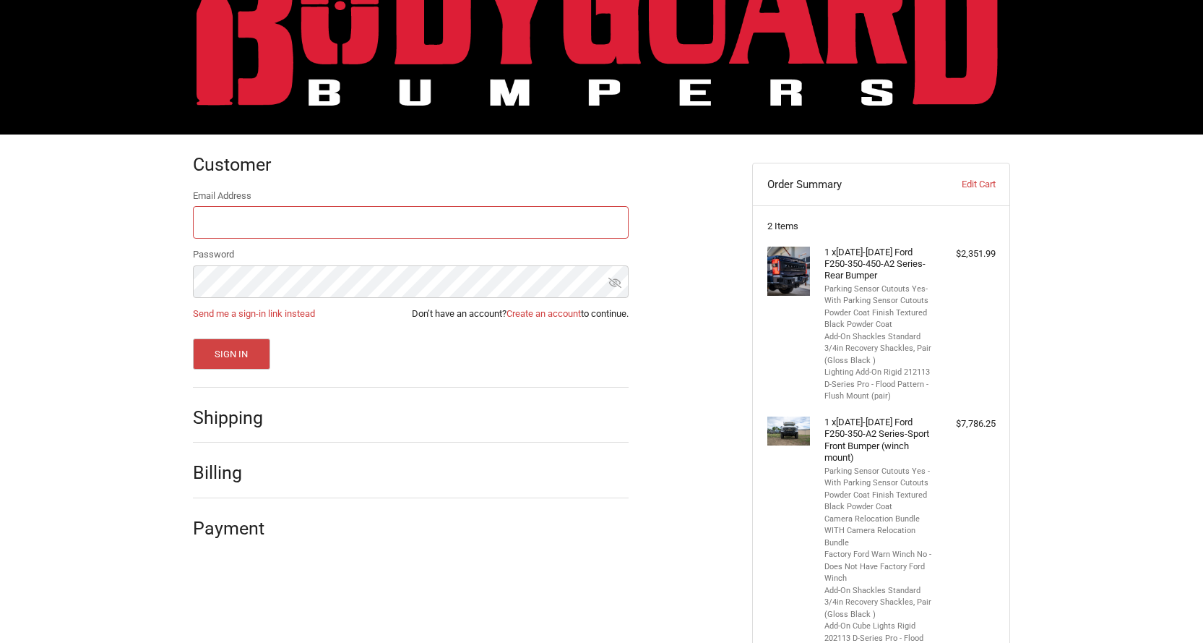
scroll to position [88, 0]
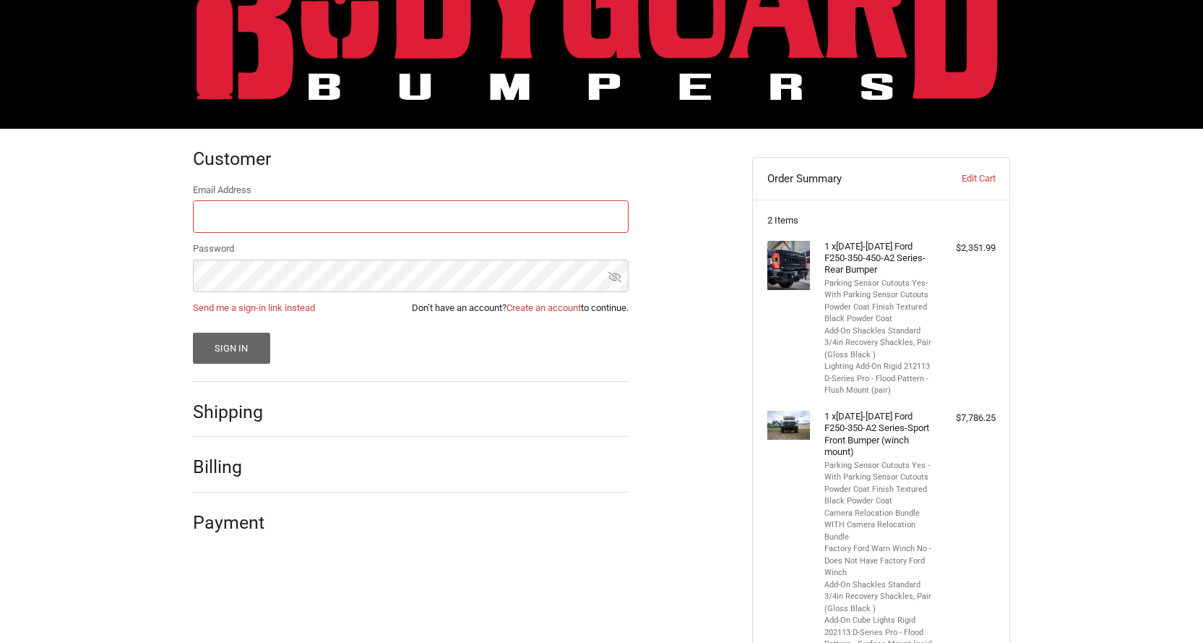
type input "searixson@yahoo.com"
click at [245, 351] on button "Sign In" at bounding box center [231, 347] width 77 height 31
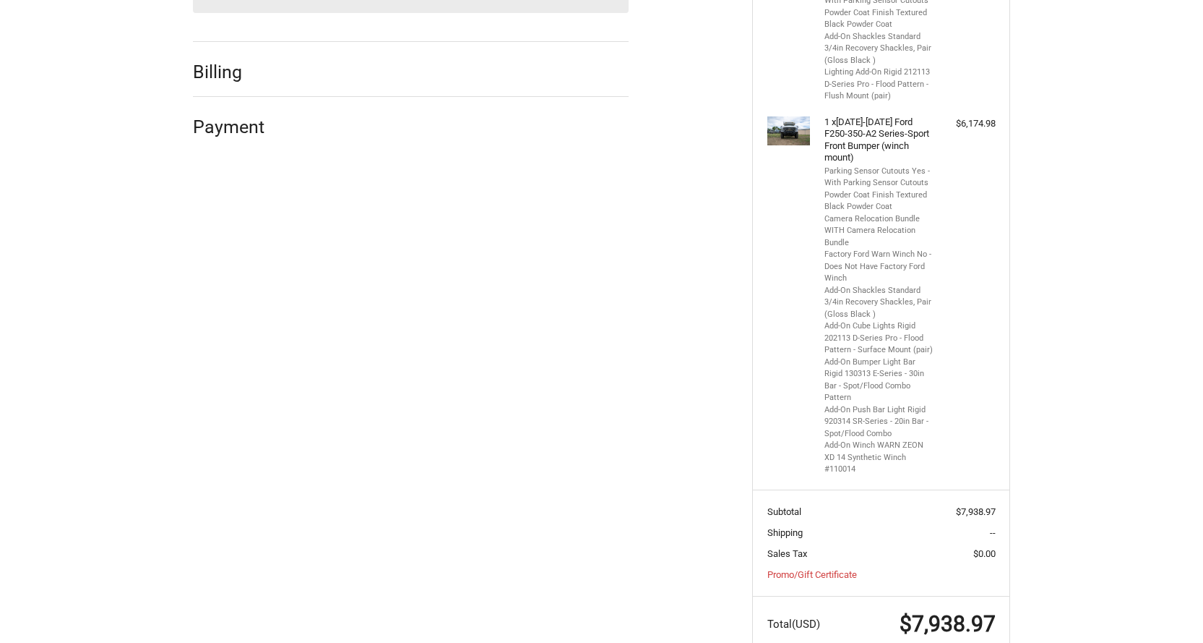
scroll to position [384, 0]
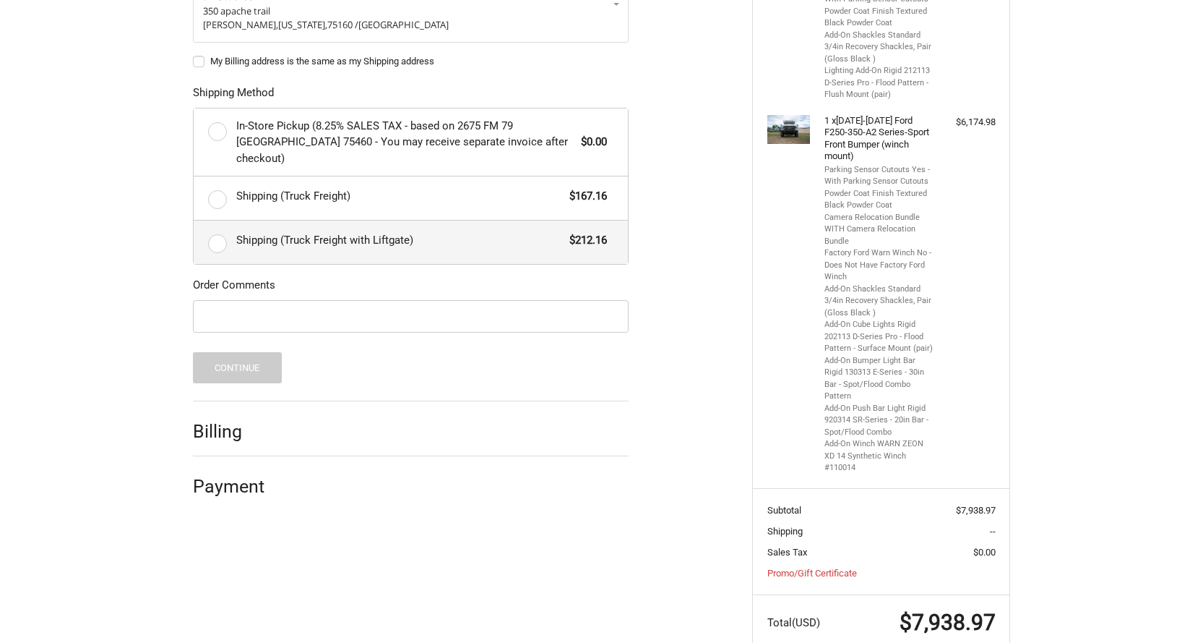
click at [223, 234] on label "Shipping (Truck Freight with Liftgate) $212.16" at bounding box center [411, 241] width 434 height 43
click at [194, 221] on input "Shipping (Truck Freight with Liftgate) $212.16" at bounding box center [194, 220] width 1 height 1
radio input "true"
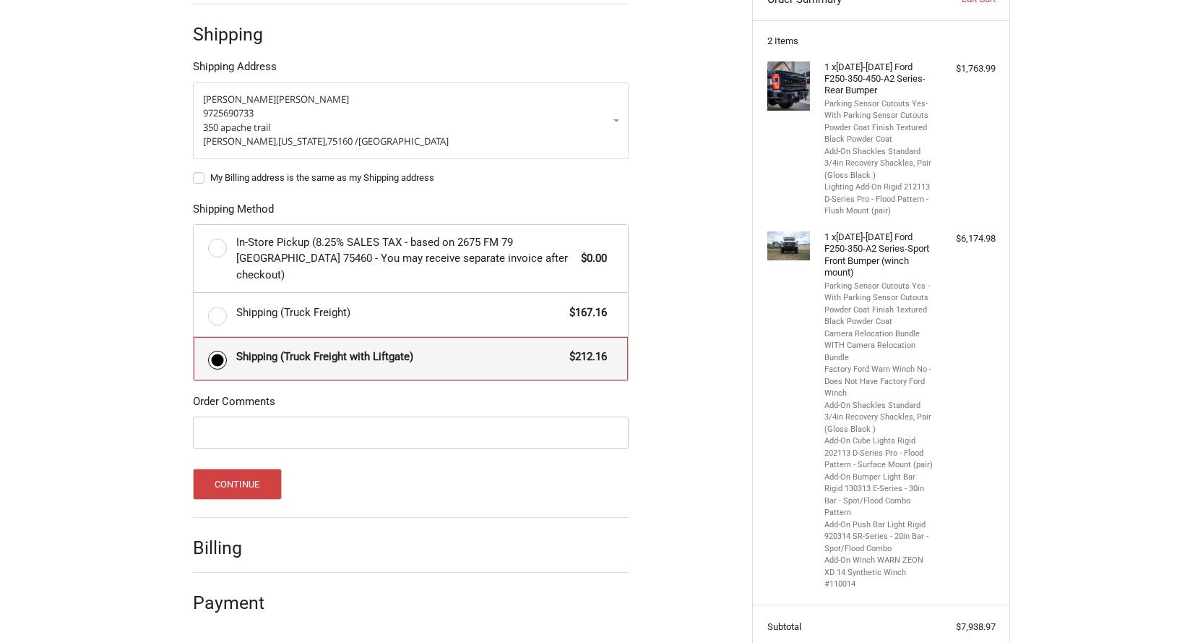
scroll to position [239, 0]
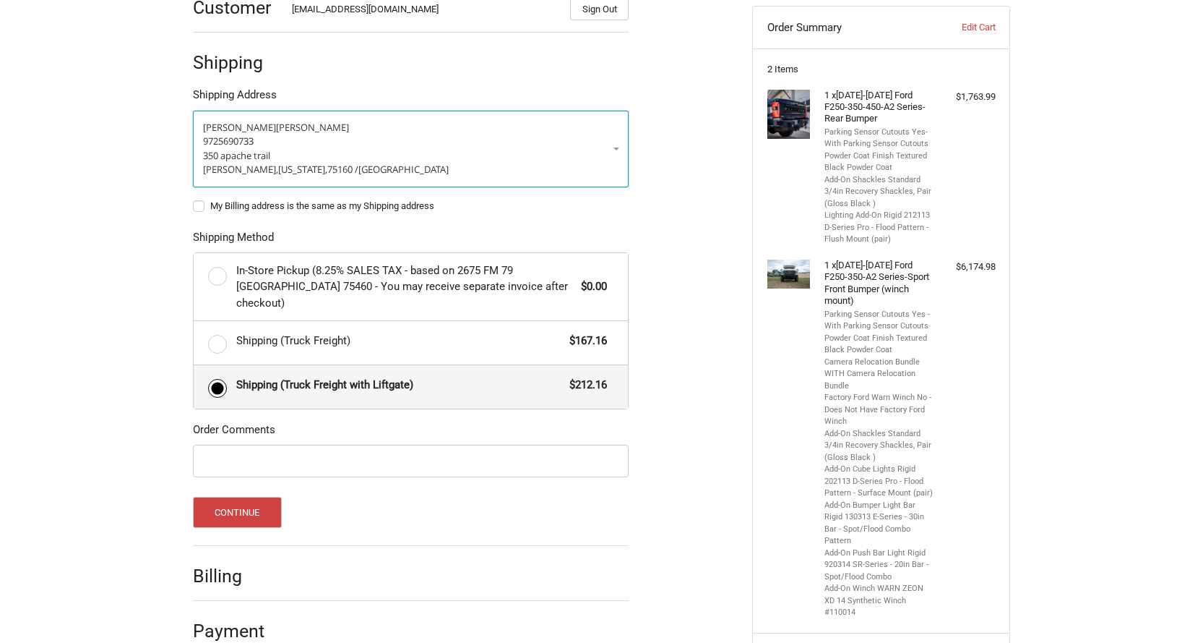
click at [617, 147] on link "jeff svendsen 9725690733 350 apache trail terrell, Texas, 75160 / United States" at bounding box center [411, 149] width 436 height 77
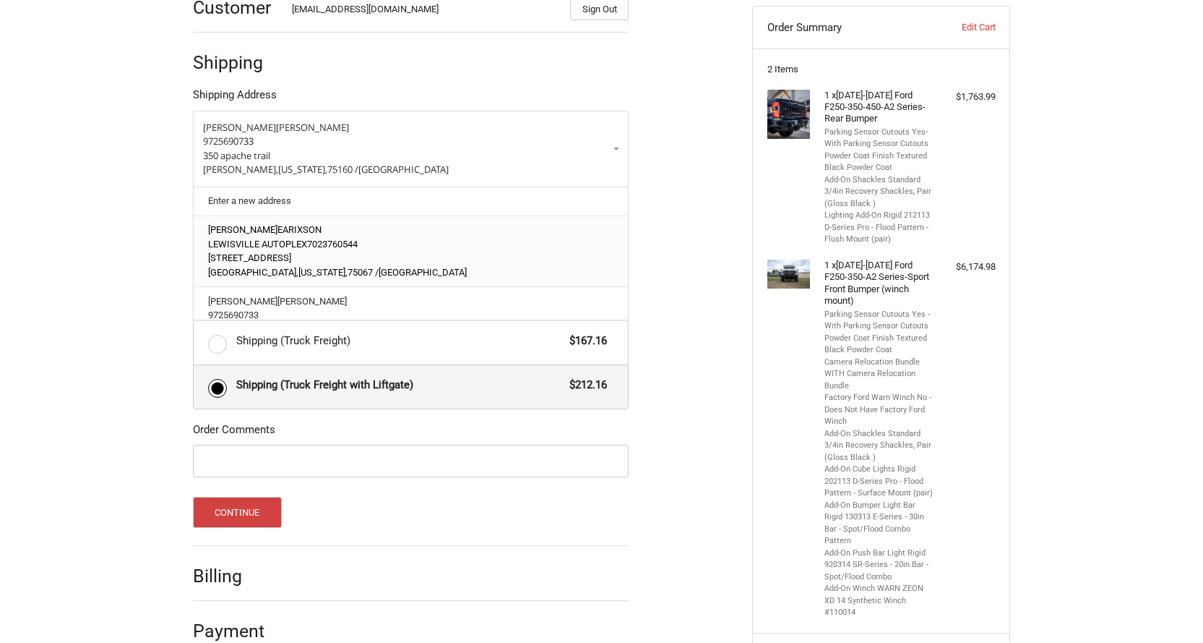
click at [291, 252] on span "1515 South Stemmons Freeway" at bounding box center [249, 257] width 83 height 11
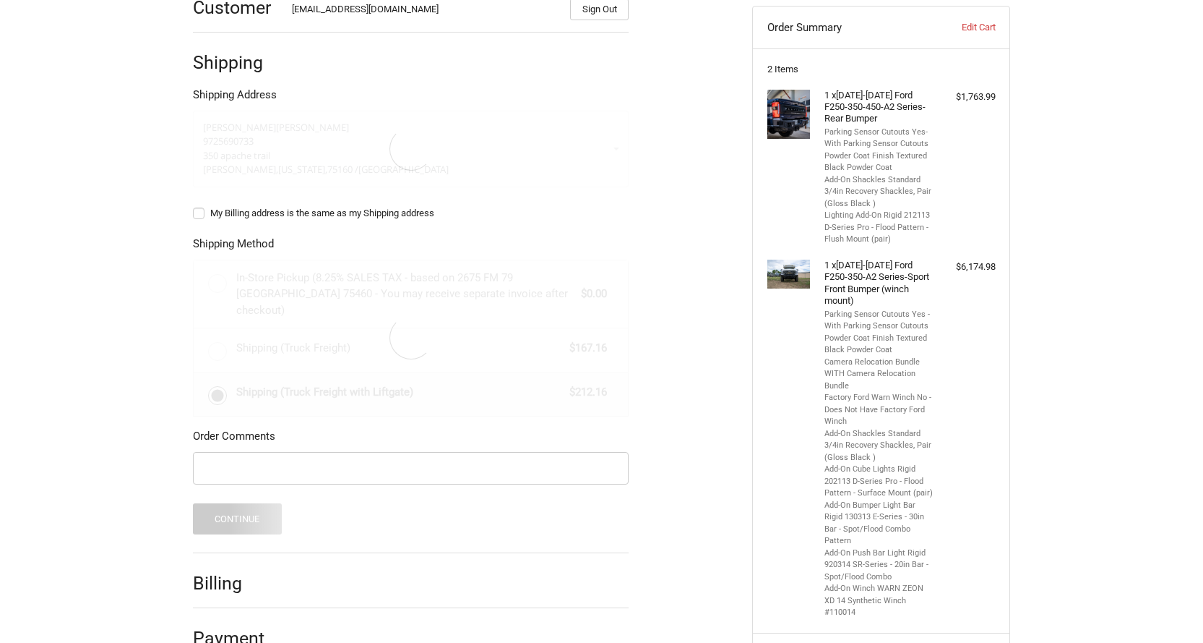
click at [199, 213] on label "My Billing address is the same as my Shipping address" at bounding box center [411, 213] width 436 height 12
click at [194, 207] on input "My Billing address is the same as my Shipping address" at bounding box center [193, 206] width 1 height 1
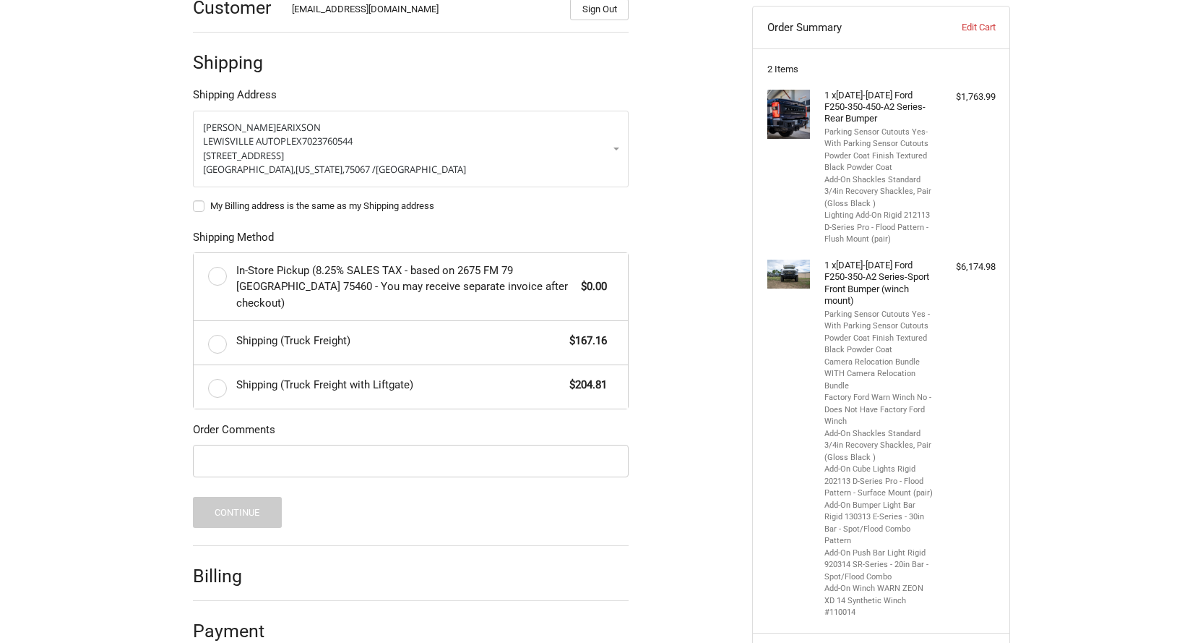
click at [195, 207] on label "My Billing address is the same as my Shipping address" at bounding box center [411, 206] width 436 height 12
click at [194, 199] on input "My Billing address is the same as my Shipping address" at bounding box center [193, 199] width 1 height 1
checkbox input "true"
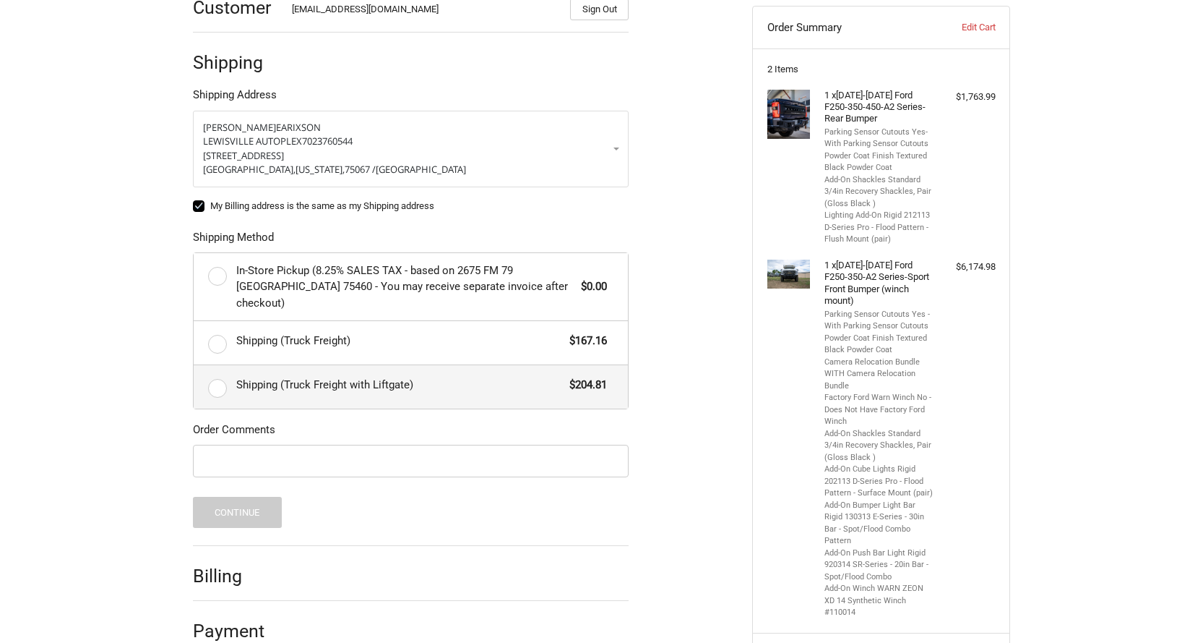
click at [212, 373] on label "Shipping (Truck Freight with Liftgate) $204.81" at bounding box center [411, 386] width 434 height 43
click at [194, 366] on input "Shipping (Truck Freight with Liftgate) $204.81" at bounding box center [194, 365] width 1 height 1
radio input "true"
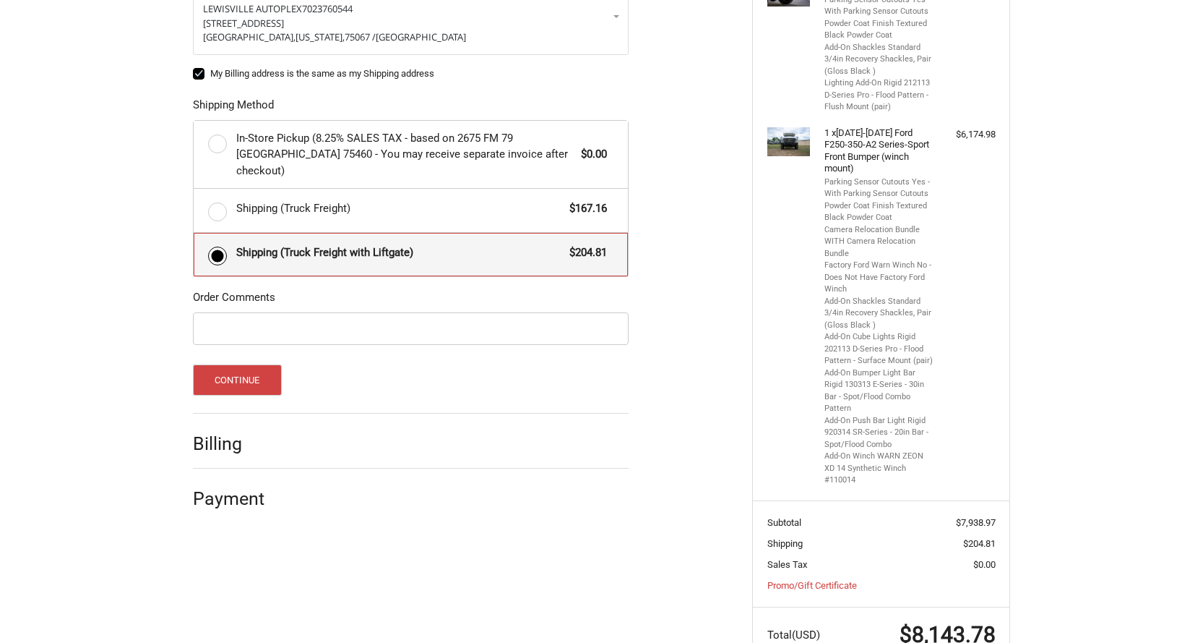
scroll to position [384, 0]
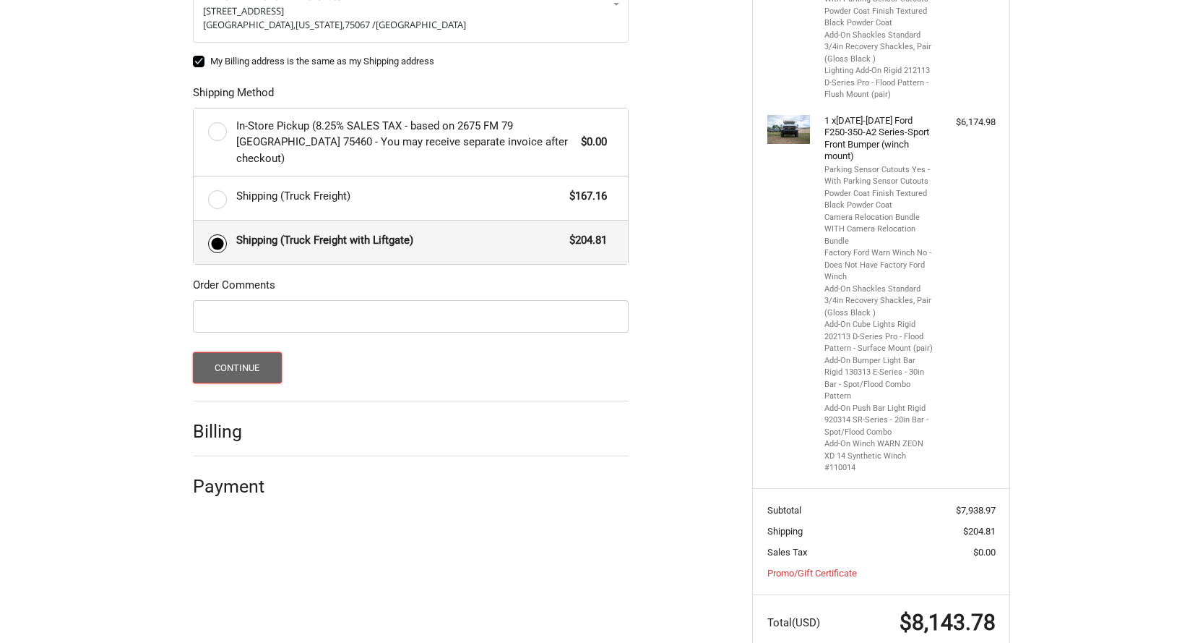
click at [239, 356] on button "Continue" at bounding box center [237, 367] width 89 height 31
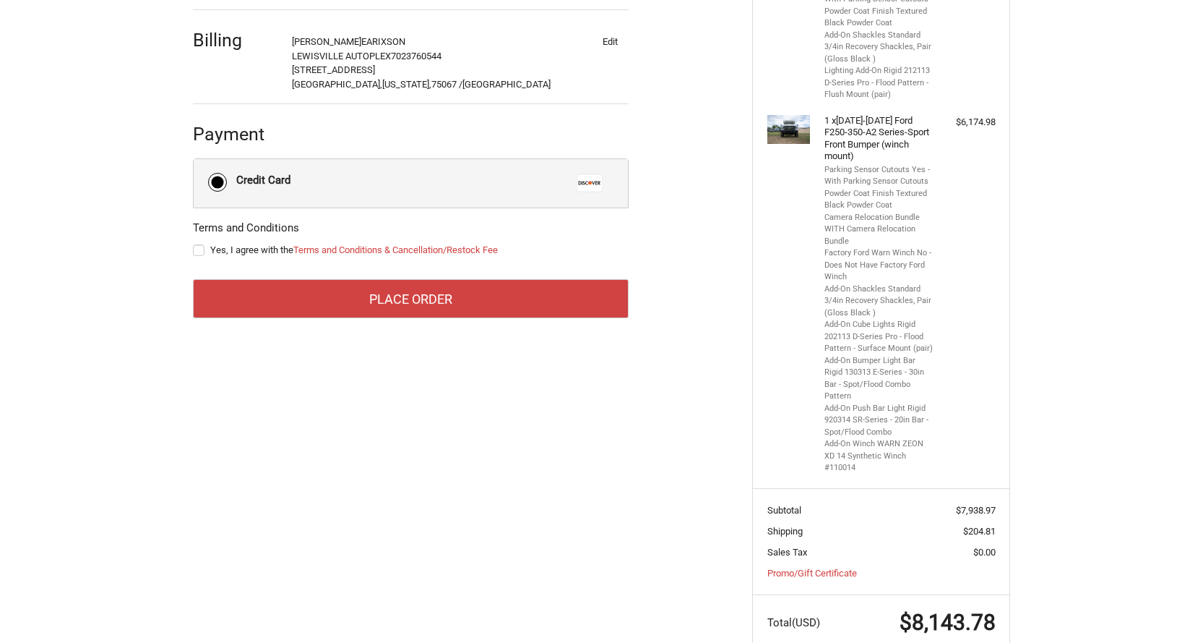
scroll to position [359, 0]
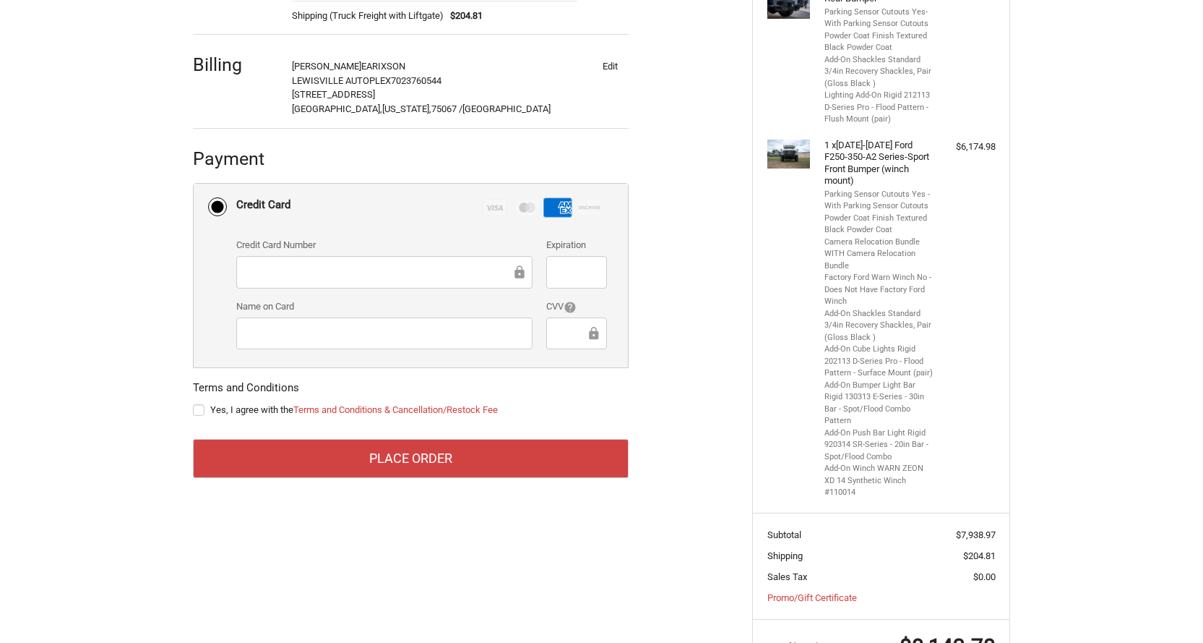
click at [201, 409] on label "Yes, I agree with the Terms and Conditions & Cancellation/Restock Fee" at bounding box center [411, 410] width 436 height 12
click at [194, 403] on input "Yes, I agree with the Terms and Conditions & Cancellation/Restock Fee" at bounding box center [193, 403] width 1 height 1
checkbox input "true"
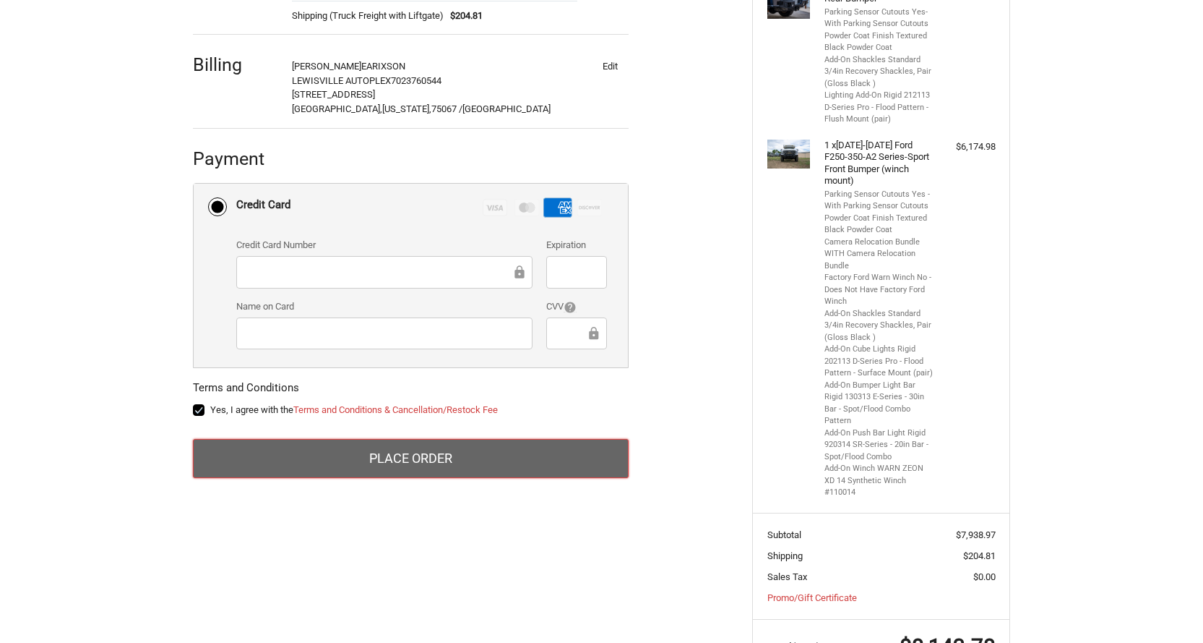
click at [398, 458] on button "Place Order" at bounding box center [411, 458] width 436 height 39
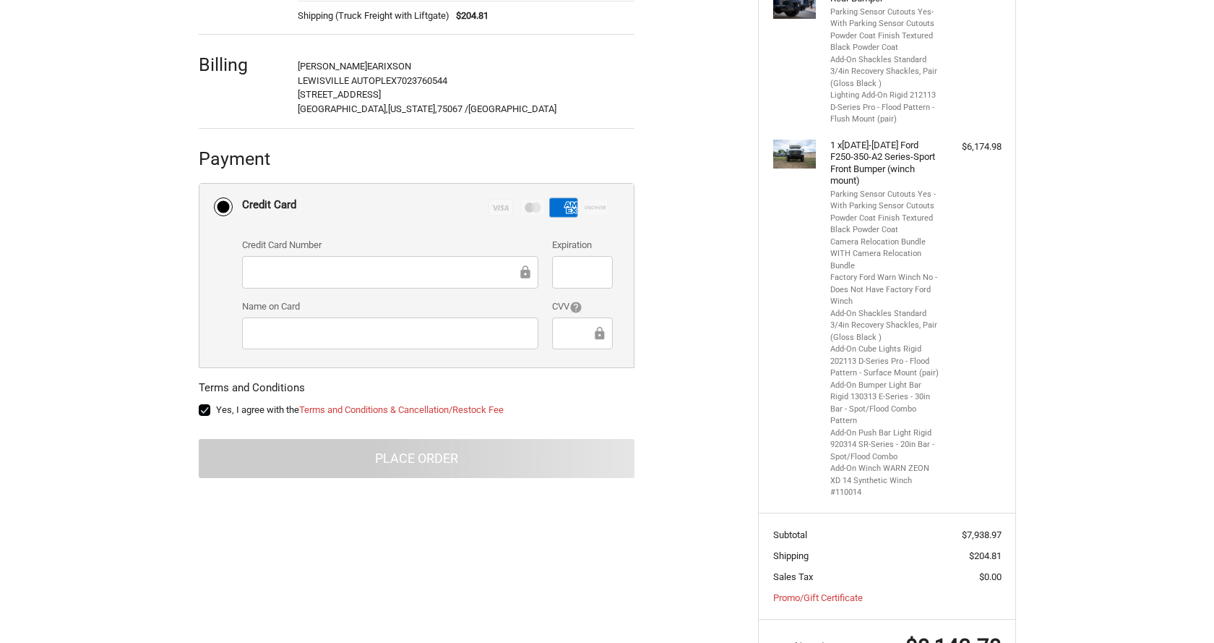
scroll to position [0, 0]
